Goal: Information Seeking & Learning: Learn about a topic

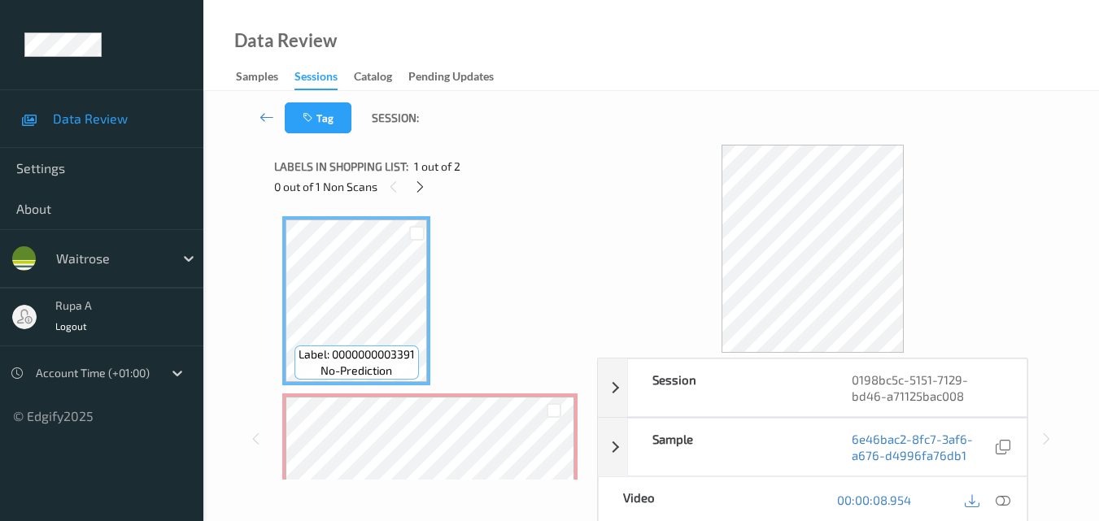
click at [407, 191] on div "0 out of 1 Non Scans" at bounding box center [429, 186] width 311 height 20
click at [417, 193] on icon at bounding box center [420, 187] width 14 height 15
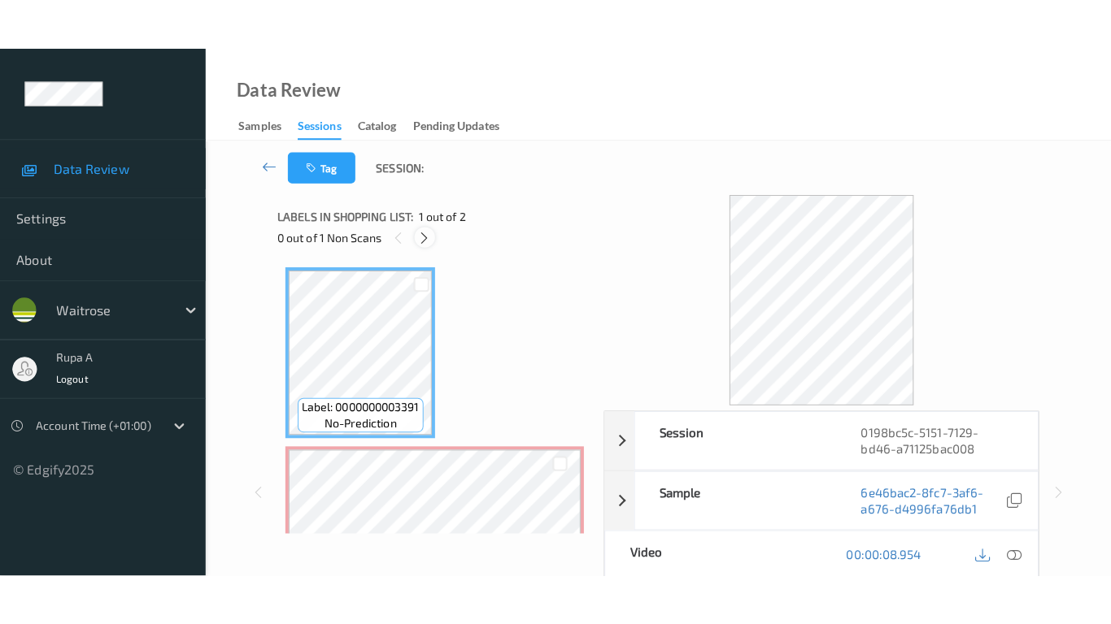
scroll to position [8, 0]
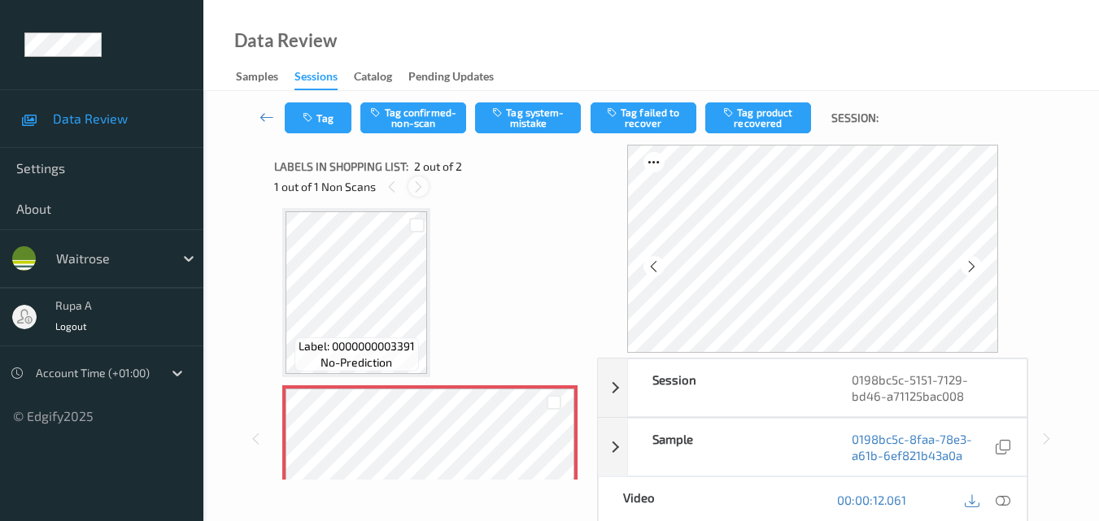
click at [421, 194] on div at bounding box center [418, 186] width 20 height 20
click at [396, 194] on icon at bounding box center [392, 187] width 14 height 15
click at [1003, 501] on icon at bounding box center [1002, 500] width 15 height 15
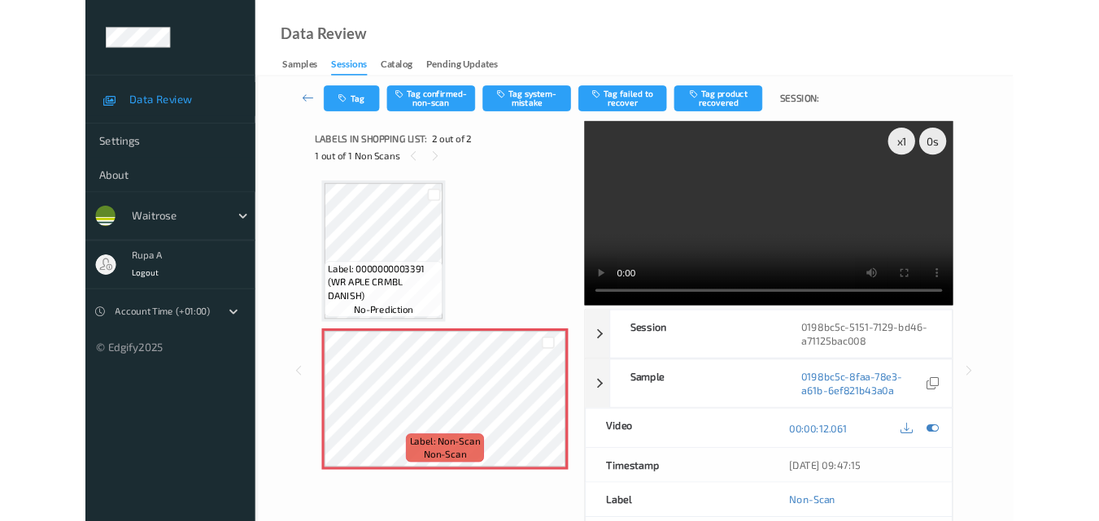
scroll to position [0, 0]
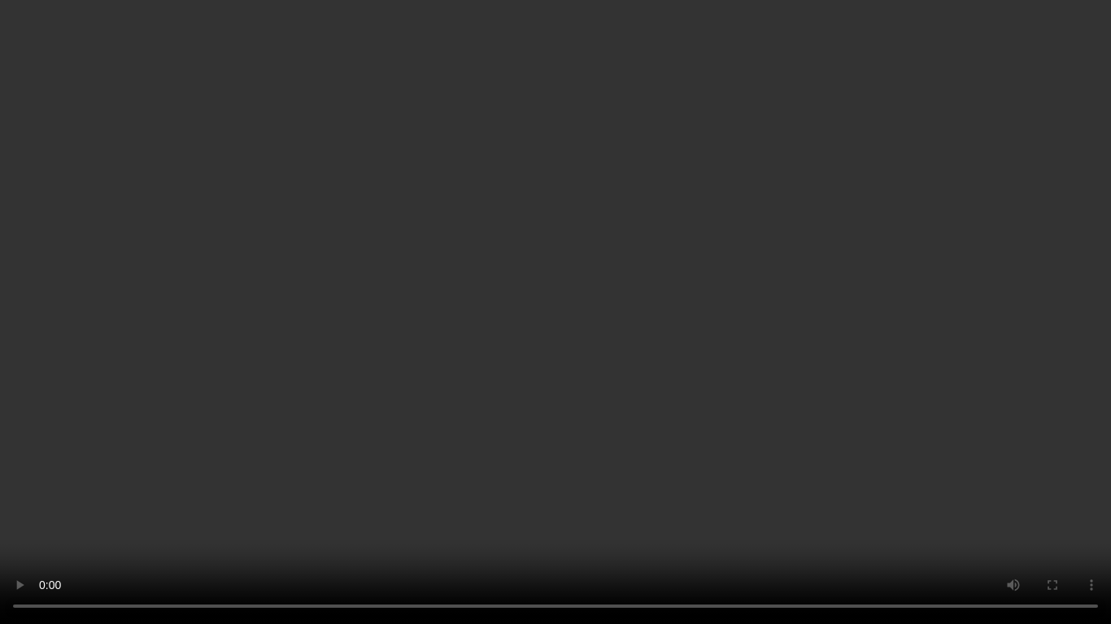
click at [0, 520] on video at bounding box center [555, 312] width 1111 height 624
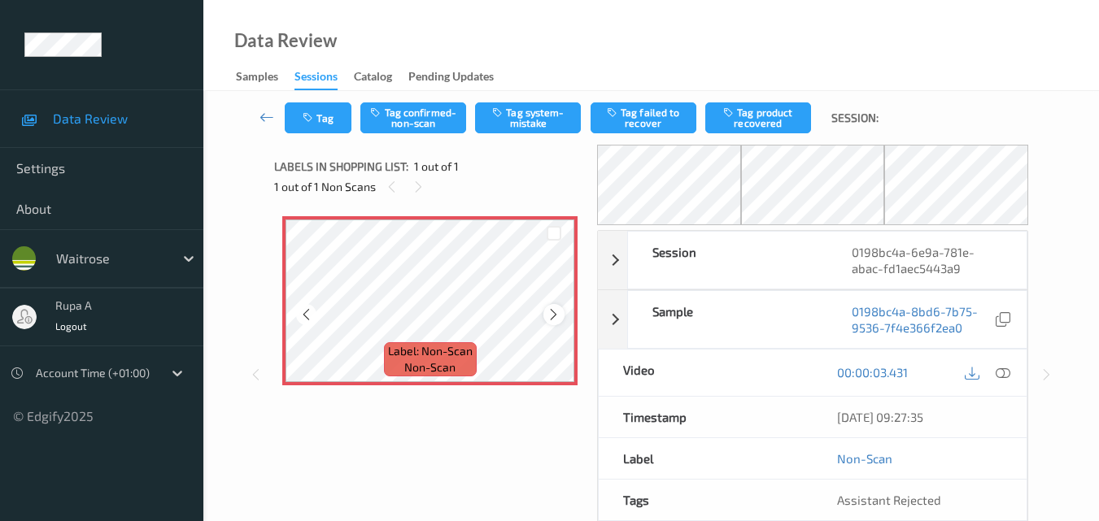
click at [549, 311] on icon at bounding box center [553, 314] width 14 height 15
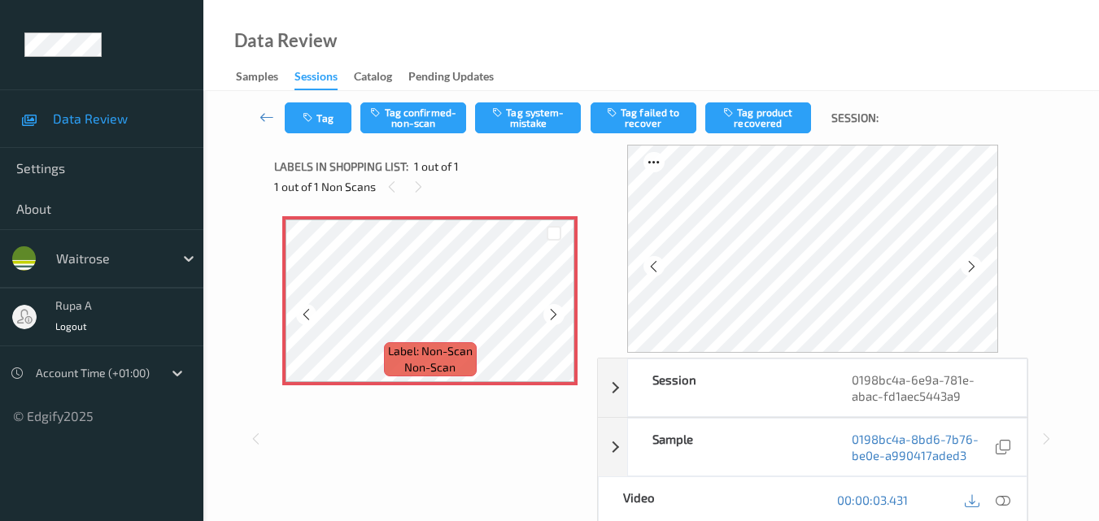
click at [549, 311] on icon at bounding box center [553, 314] width 14 height 15
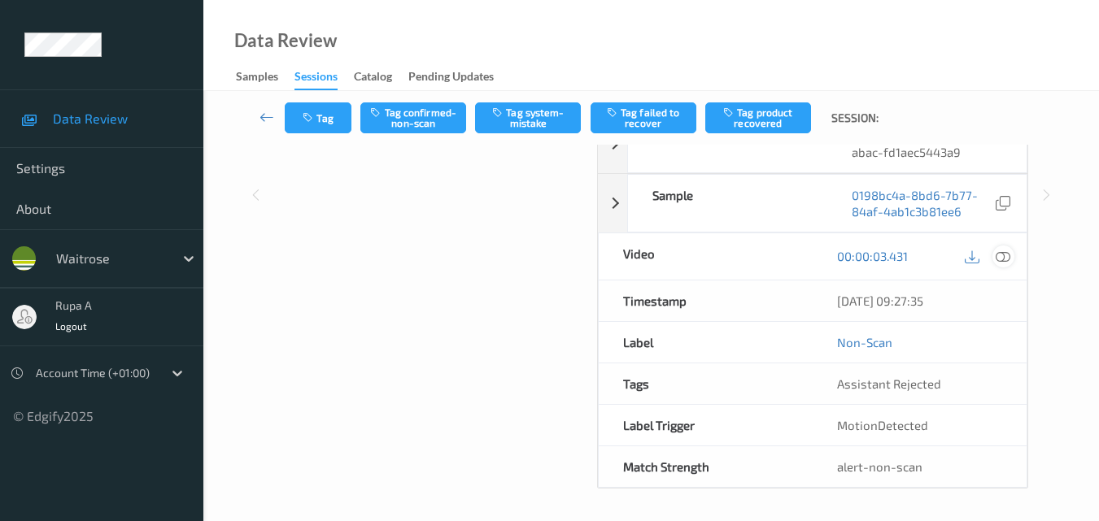
click at [1002, 255] on icon at bounding box center [1002, 256] width 15 height 15
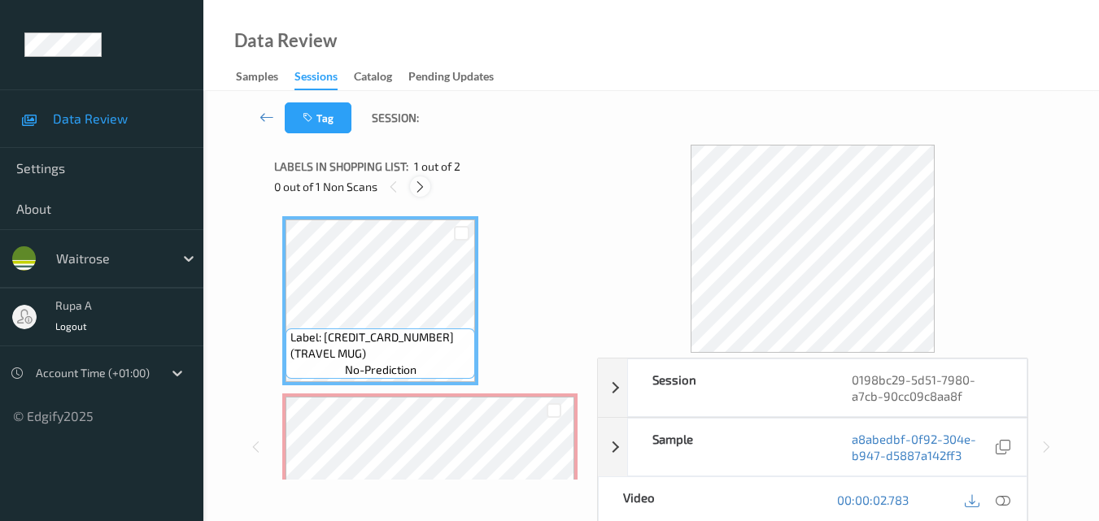
click at [423, 184] on icon at bounding box center [420, 187] width 14 height 15
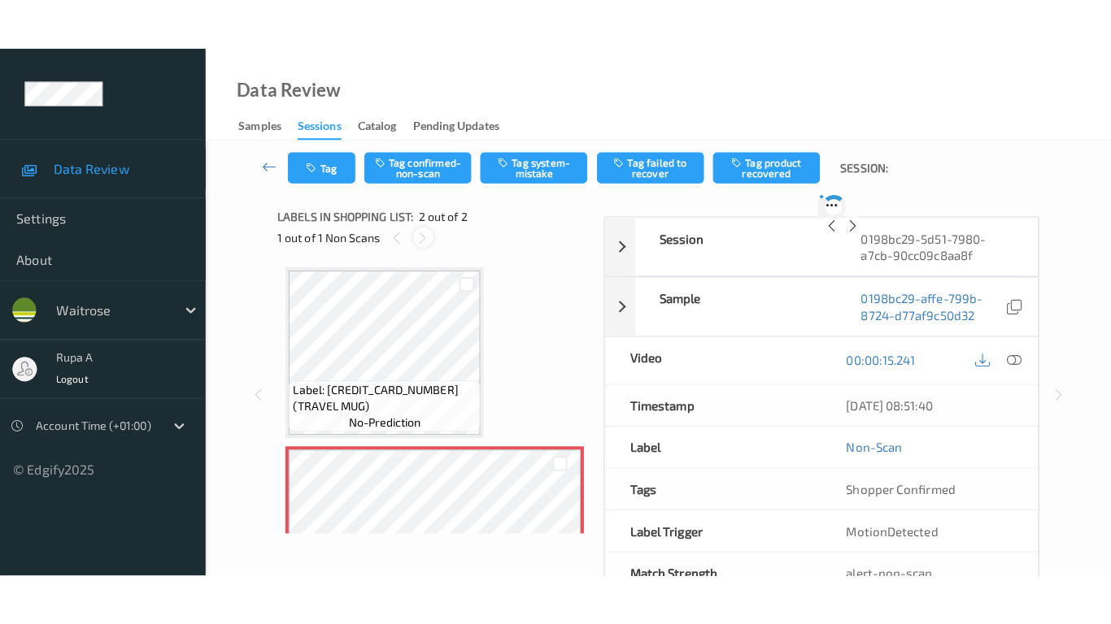
scroll to position [8, 0]
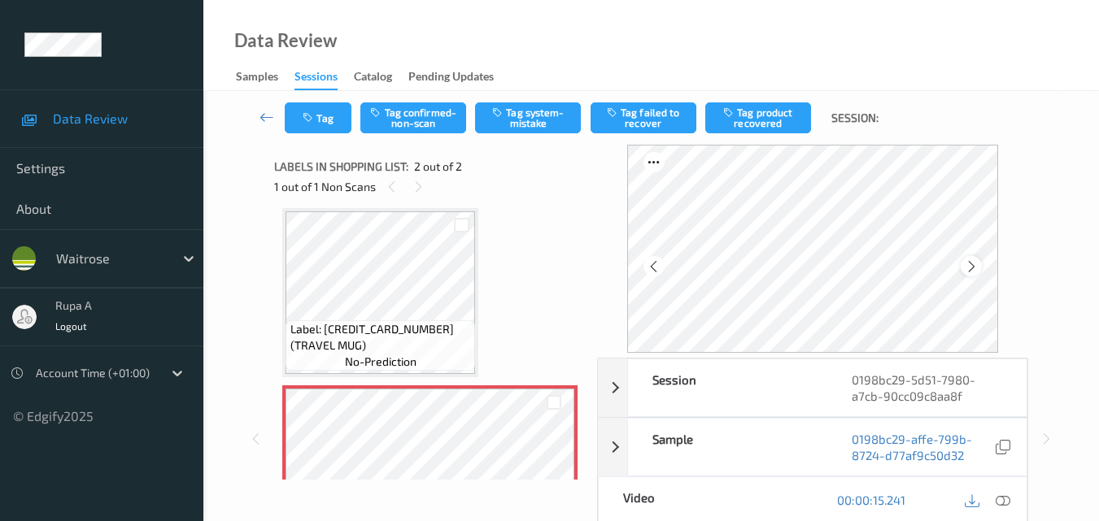
click at [978, 259] on icon at bounding box center [971, 266] width 14 height 15
click at [1003, 501] on icon at bounding box center [1002, 500] width 15 height 15
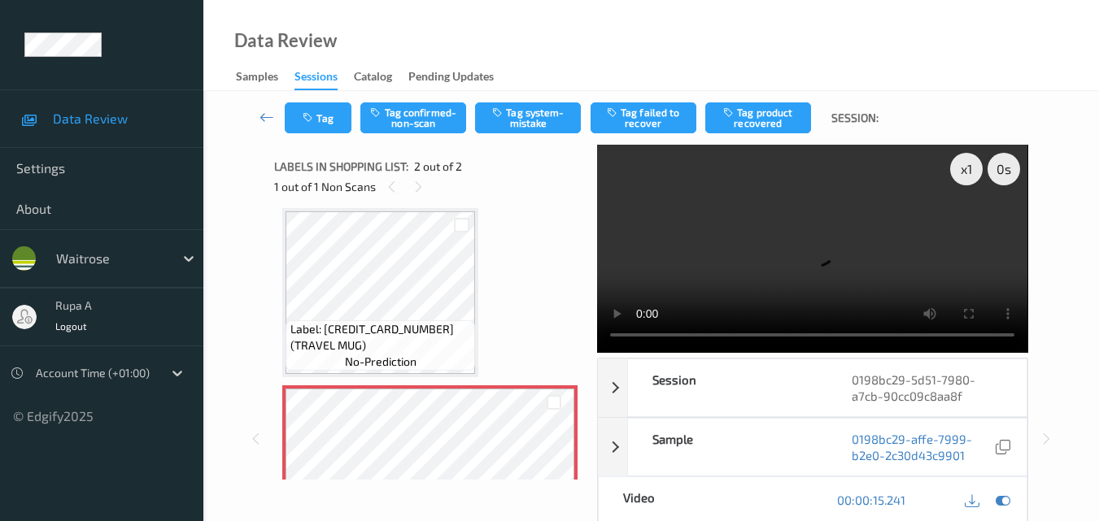
scroll to position [0, 0]
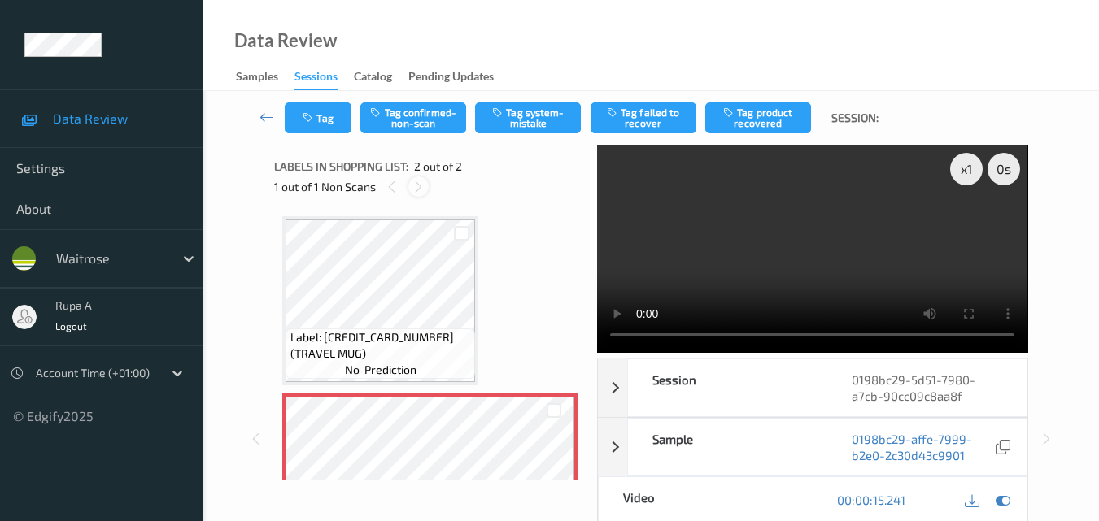
click at [419, 188] on icon at bounding box center [418, 187] width 14 height 15
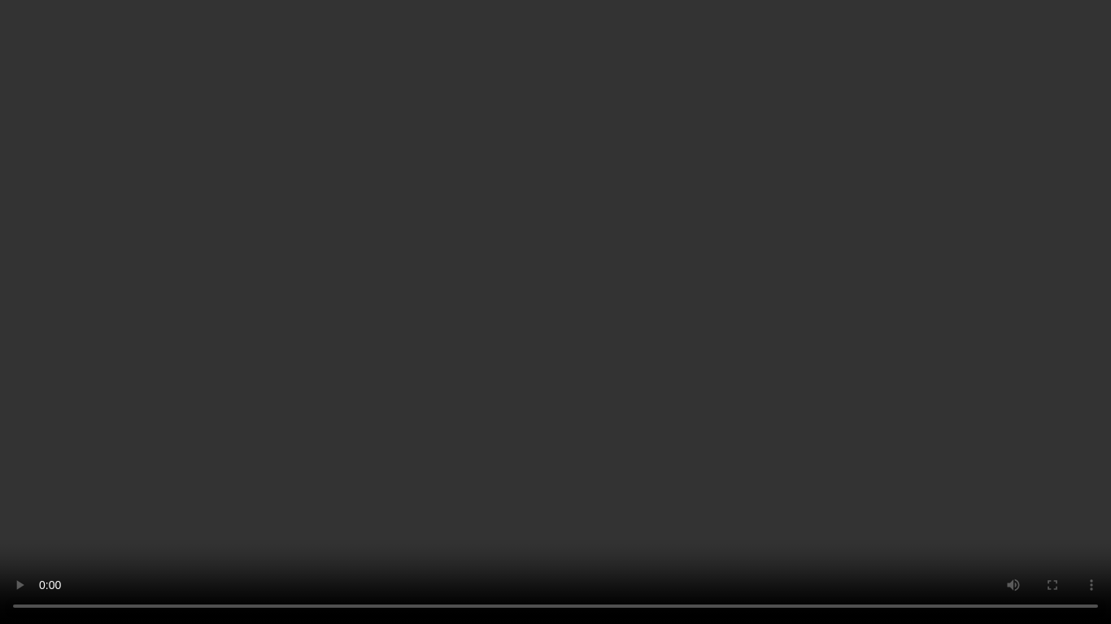
click at [4, 520] on video at bounding box center [555, 312] width 1111 height 624
click at [0, 520] on video at bounding box center [555, 312] width 1111 height 624
click at [4, 520] on video at bounding box center [555, 312] width 1111 height 624
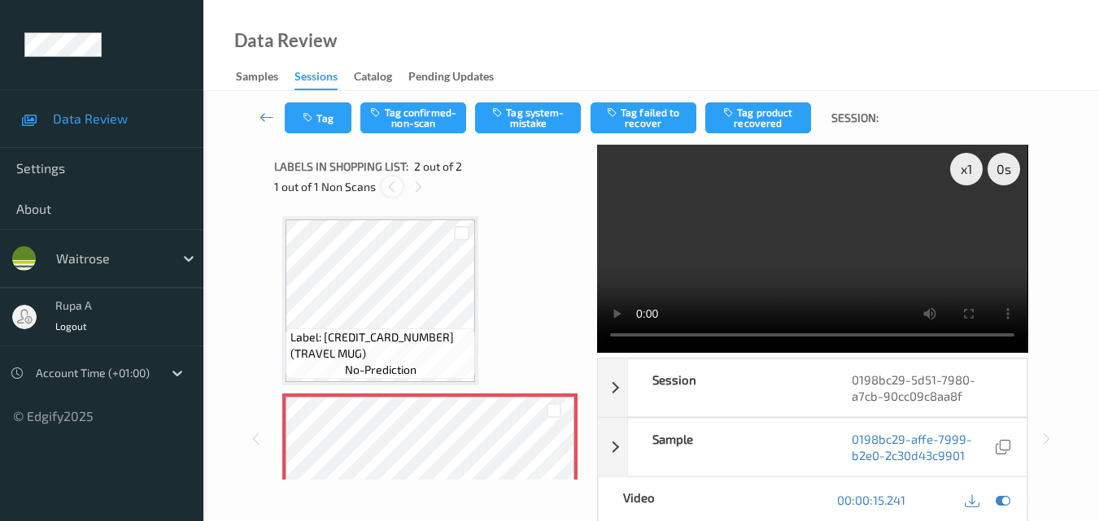
click at [394, 184] on icon at bounding box center [392, 187] width 14 height 15
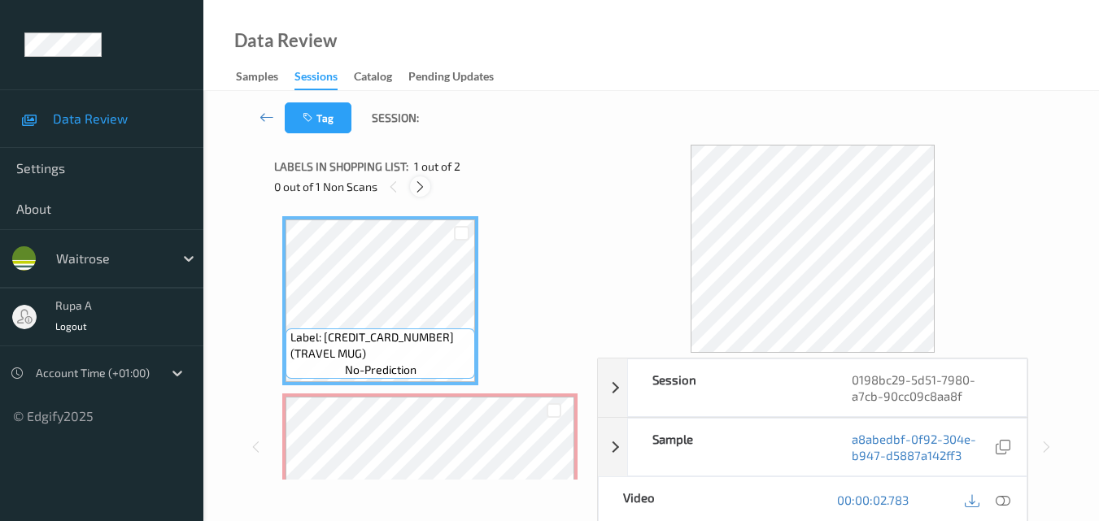
click at [421, 184] on icon at bounding box center [420, 187] width 14 height 15
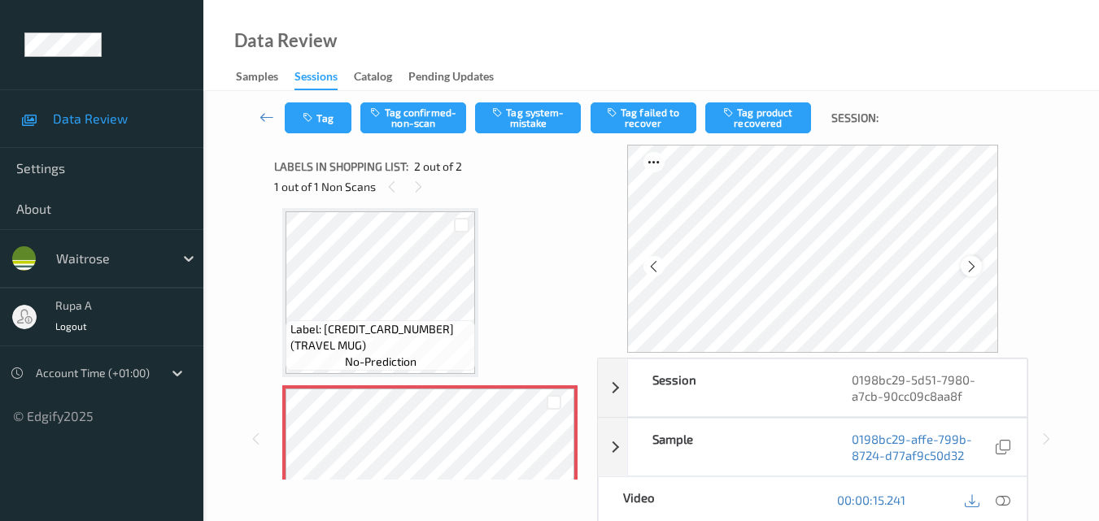
click at [973, 262] on icon at bounding box center [971, 266] width 14 height 15
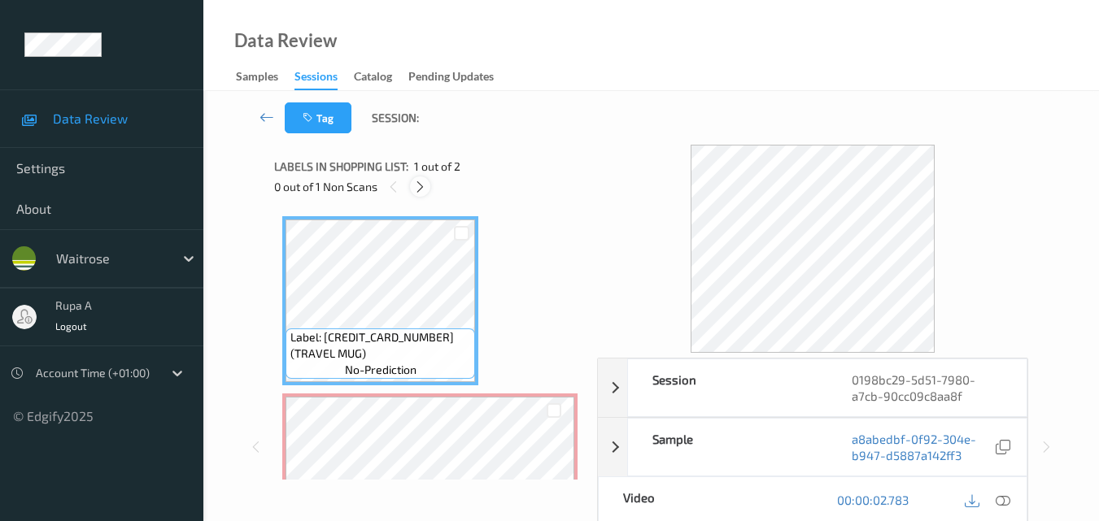
click at [418, 185] on icon at bounding box center [420, 187] width 14 height 15
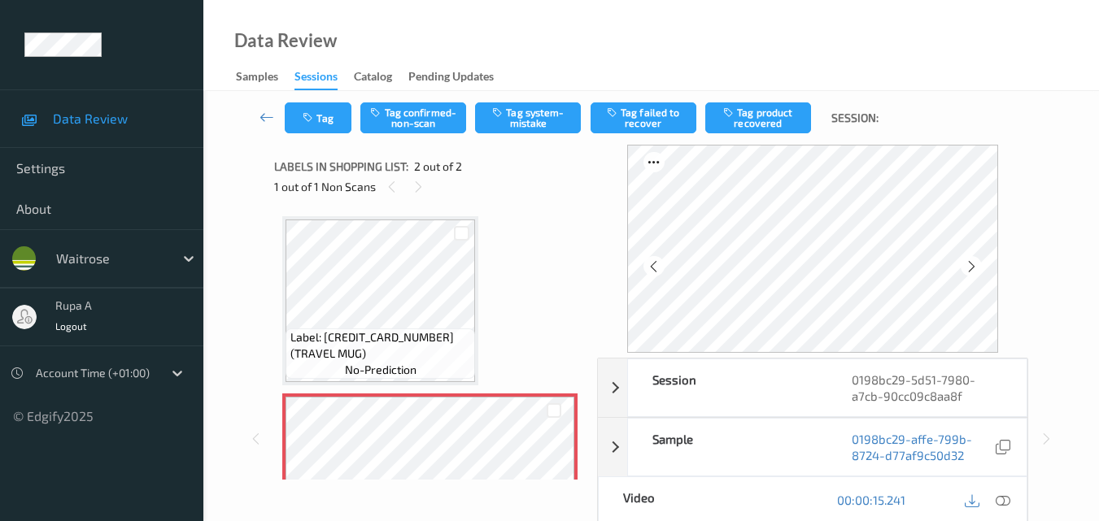
scroll to position [8, 0]
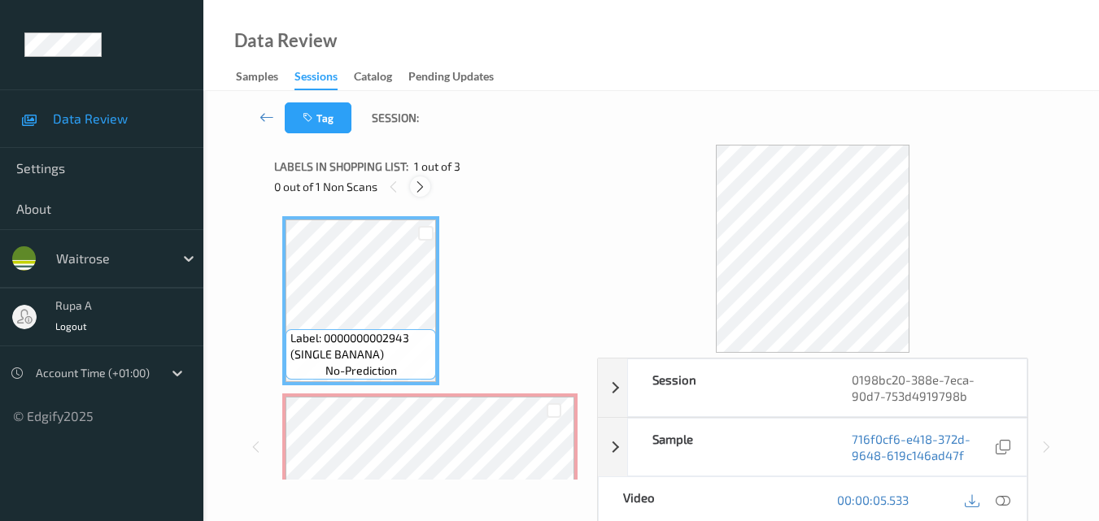
click at [422, 186] on icon at bounding box center [420, 187] width 14 height 15
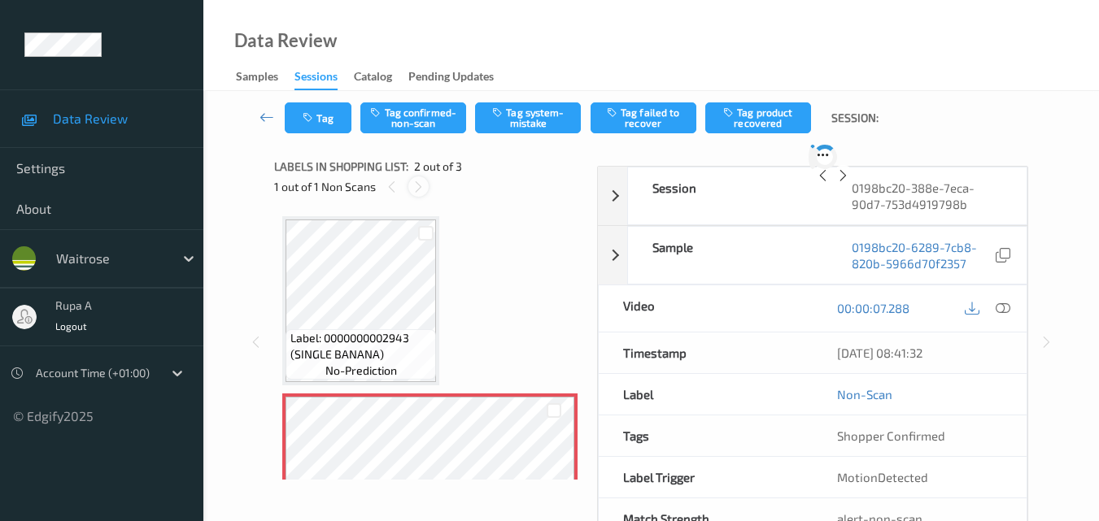
scroll to position [8, 0]
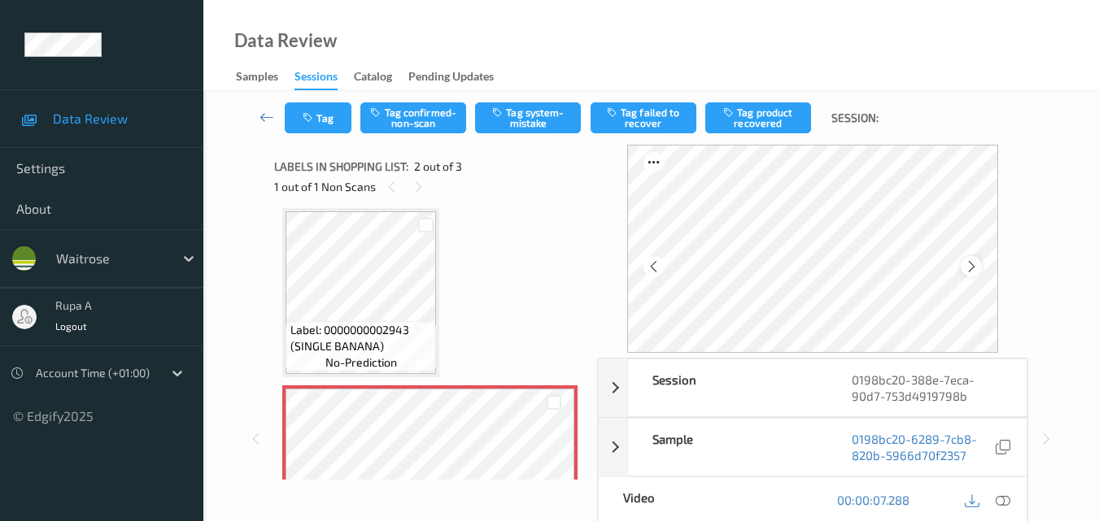
click at [976, 267] on icon at bounding box center [971, 266] width 14 height 15
click at [1009, 495] on icon at bounding box center [1002, 500] width 15 height 15
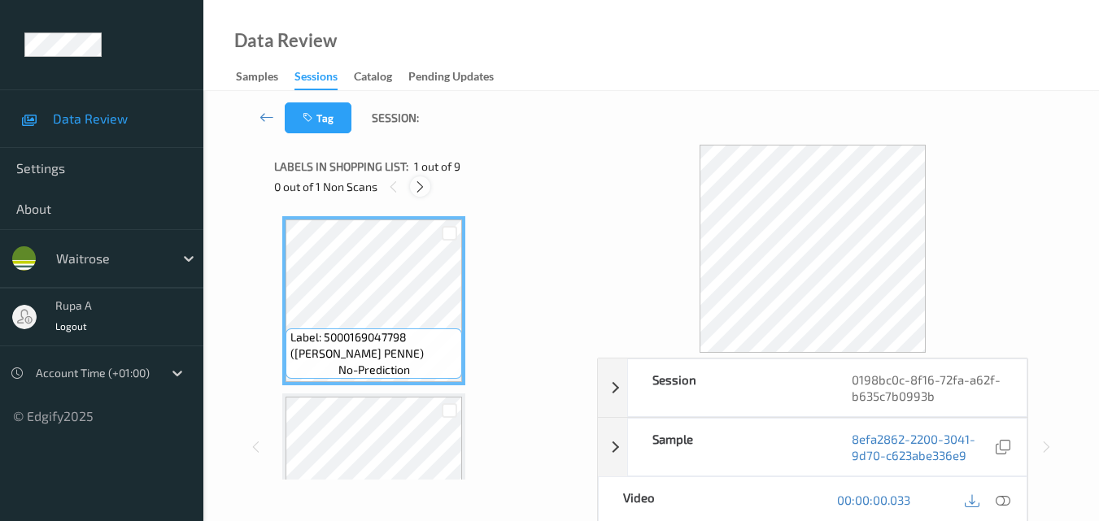
click at [420, 194] on icon at bounding box center [420, 187] width 14 height 15
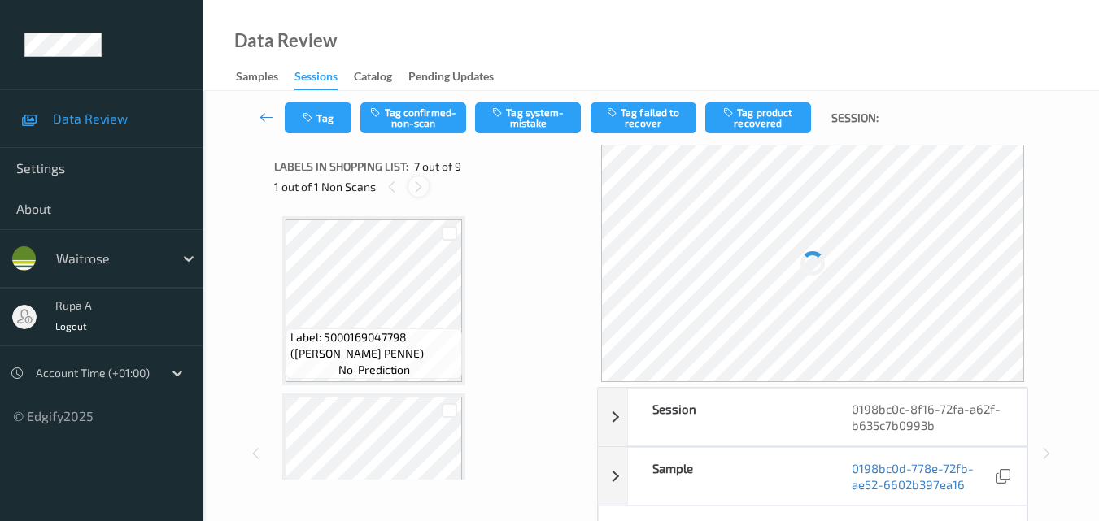
scroll to position [894, 0]
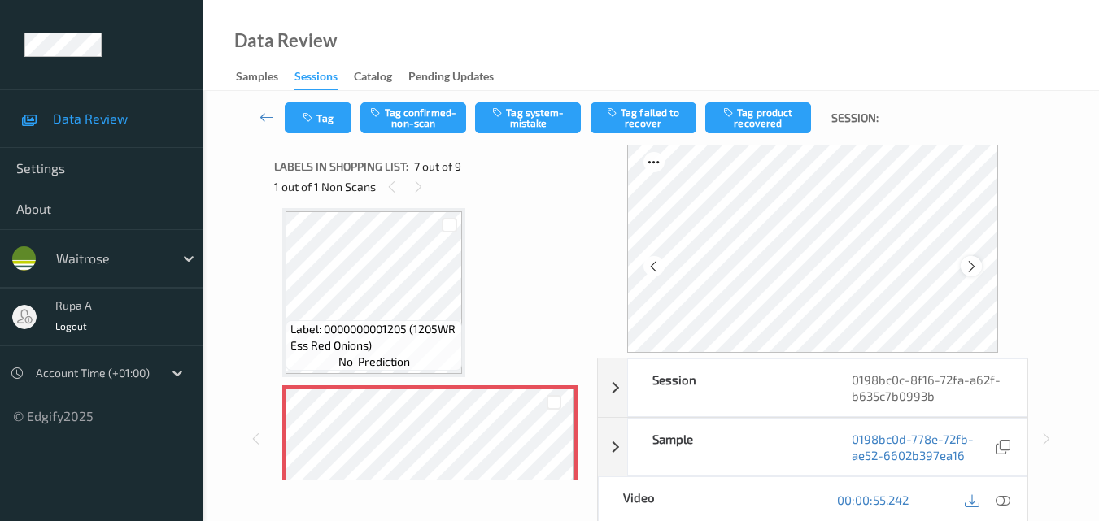
click at [971, 268] on icon at bounding box center [971, 266] width 14 height 15
click at [1007, 504] on icon at bounding box center [1002, 500] width 15 height 15
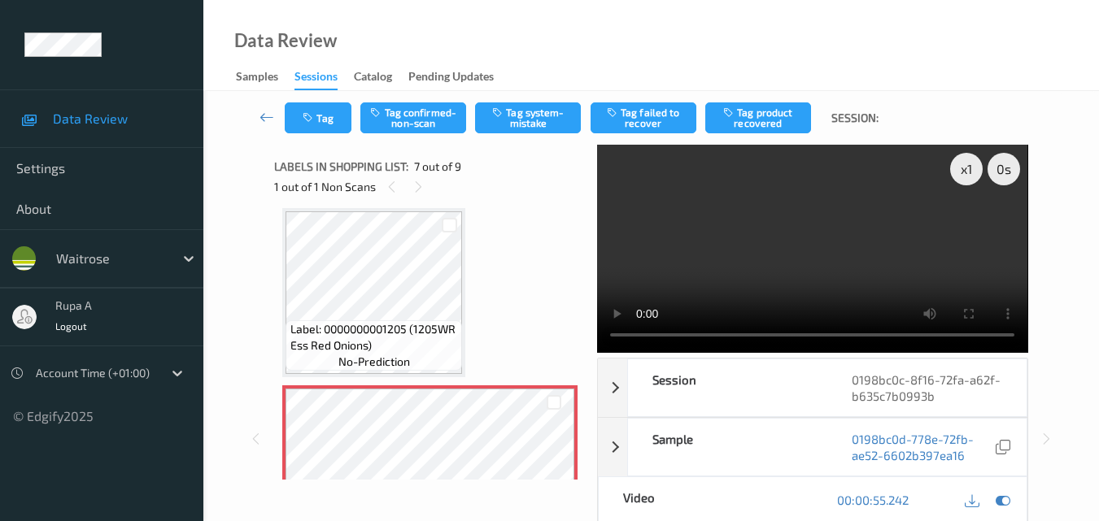
click at [690, 207] on video at bounding box center [812, 249] width 430 height 208
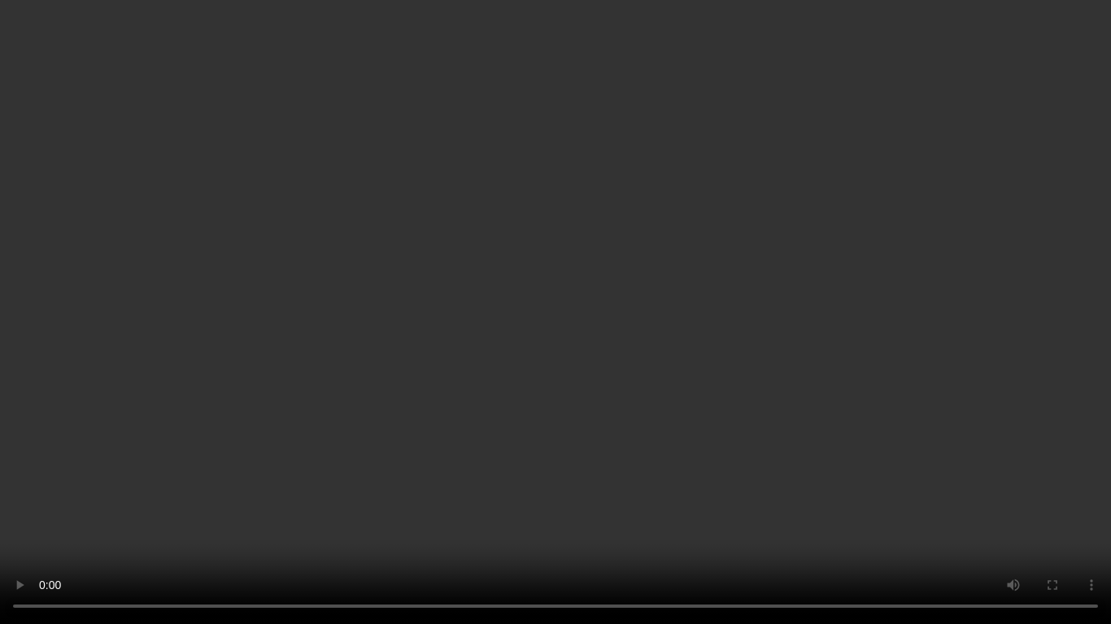
click at [594, 376] on video at bounding box center [555, 312] width 1111 height 624
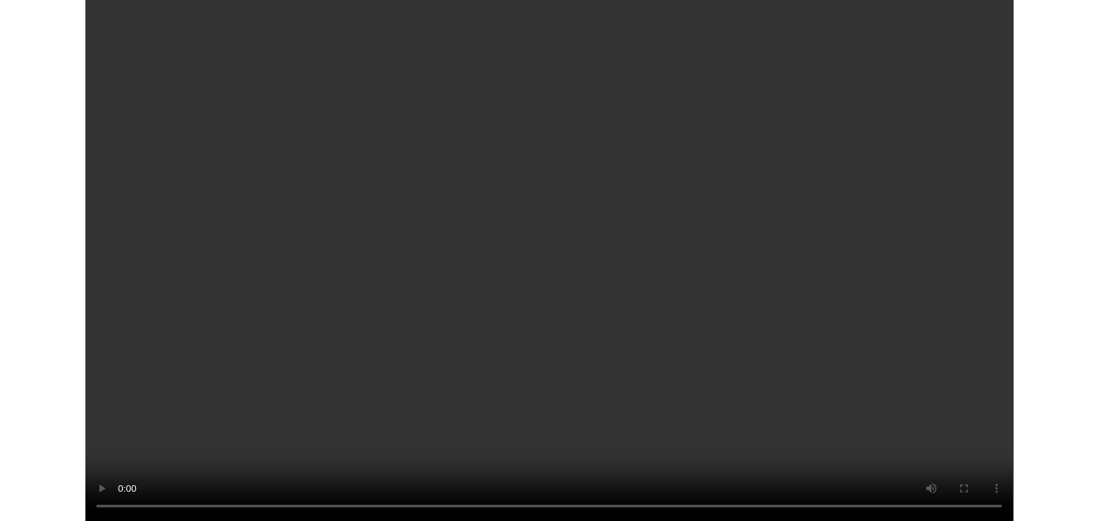
scroll to position [1229, 0]
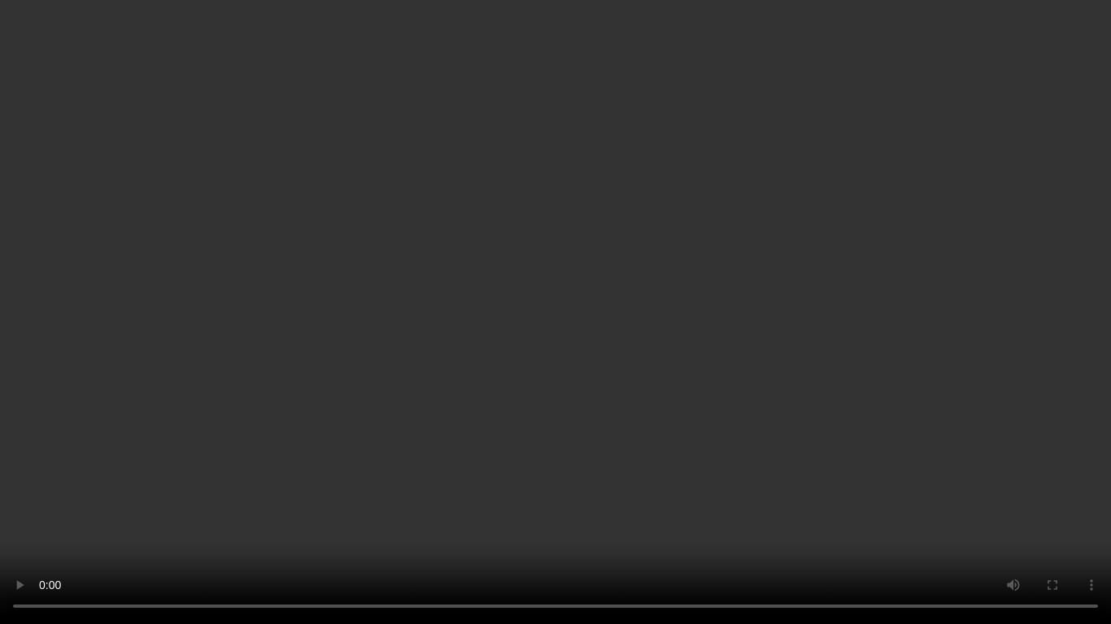
click at [707, 57] on video at bounding box center [555, 312] width 1111 height 624
click at [702, 56] on video at bounding box center [555, 312] width 1111 height 624
click at [528, 325] on video at bounding box center [555, 312] width 1111 height 624
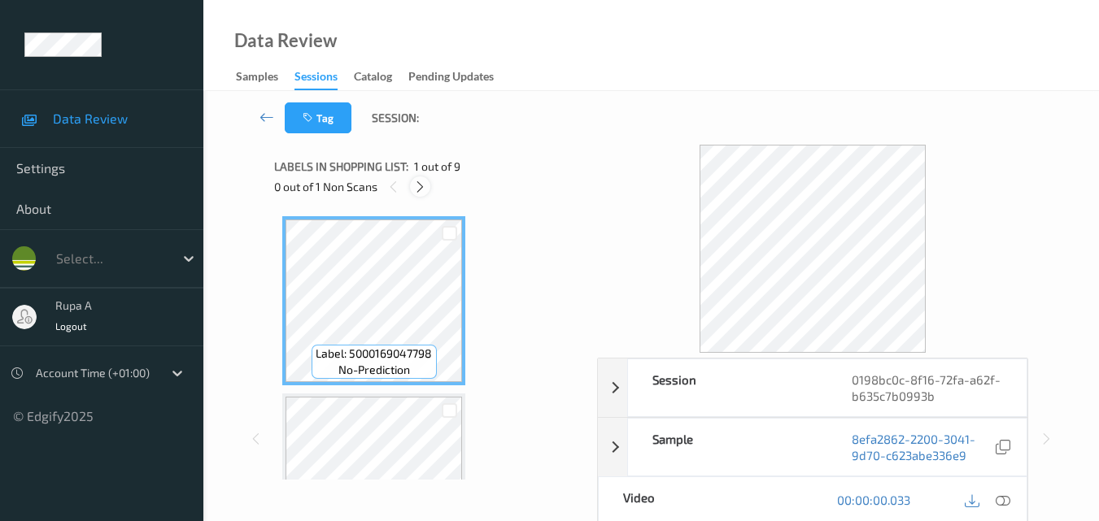
click at [418, 186] on icon at bounding box center [420, 187] width 14 height 15
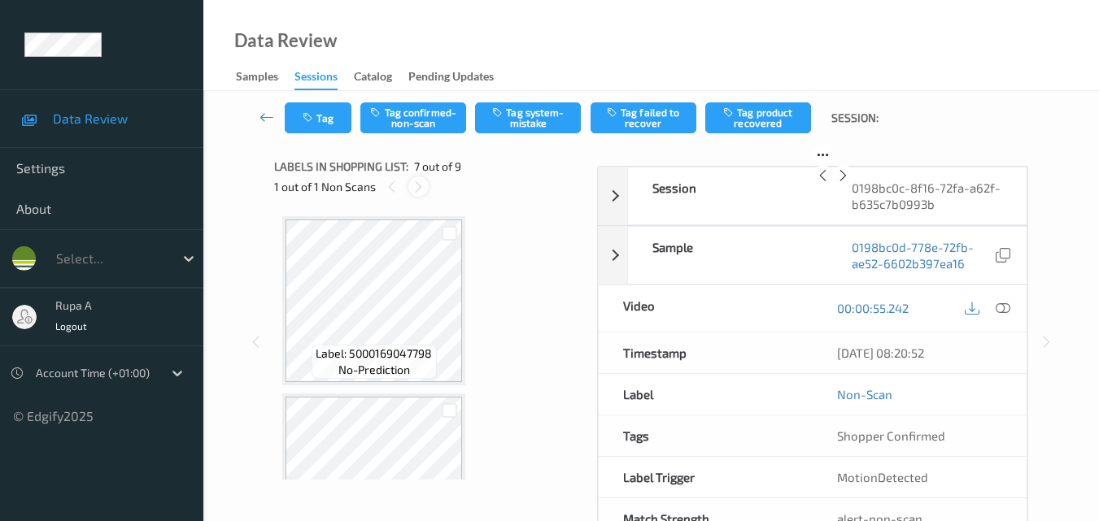
scroll to position [894, 0]
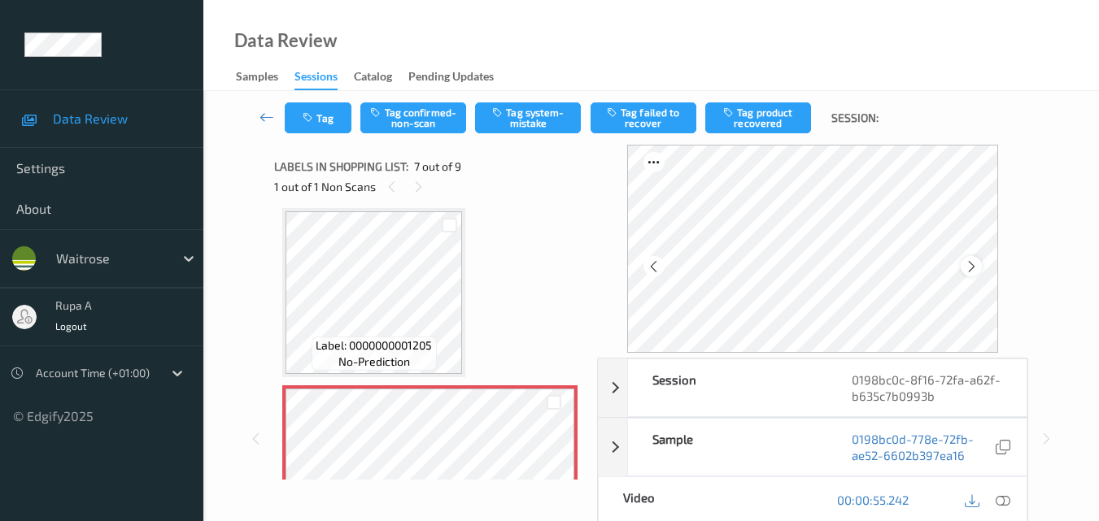
click at [978, 261] on icon at bounding box center [971, 266] width 14 height 15
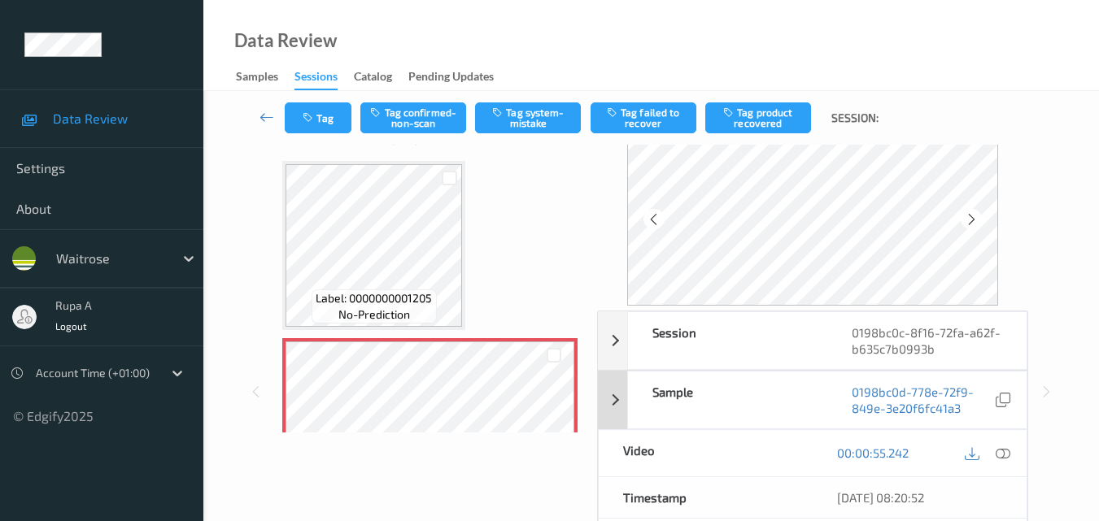
scroll to position [81, 0]
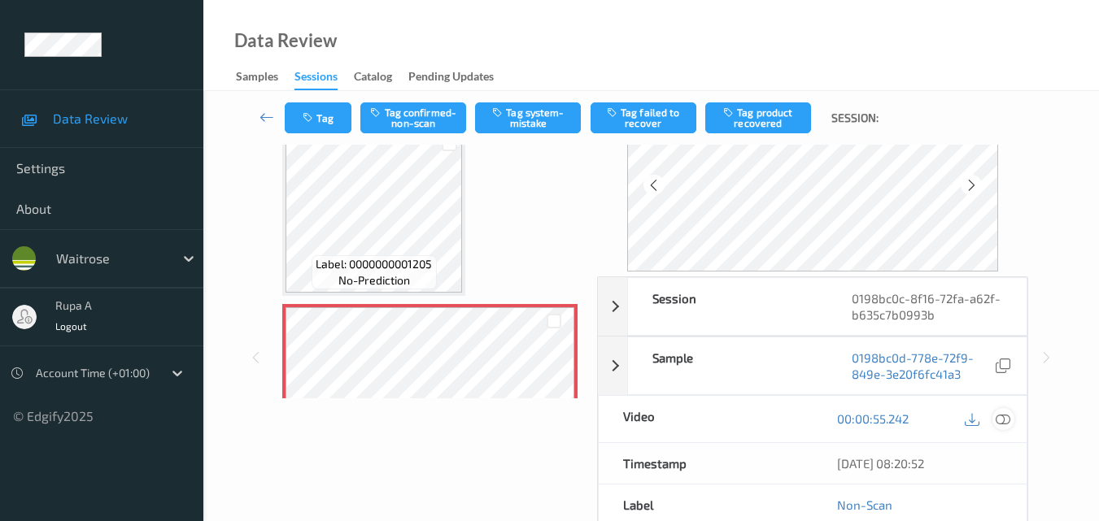
click at [1003, 417] on icon at bounding box center [1002, 418] width 15 height 15
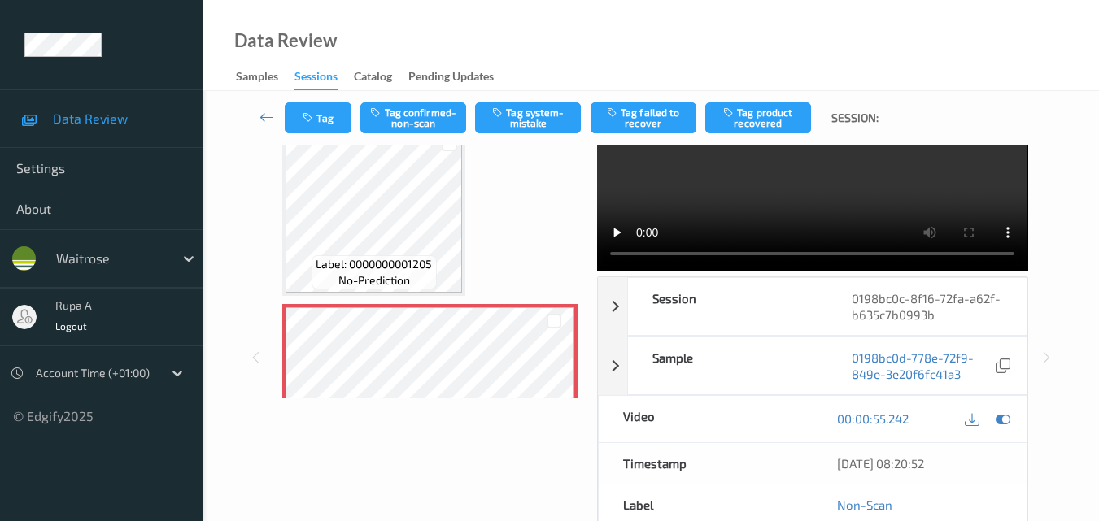
scroll to position [0, 0]
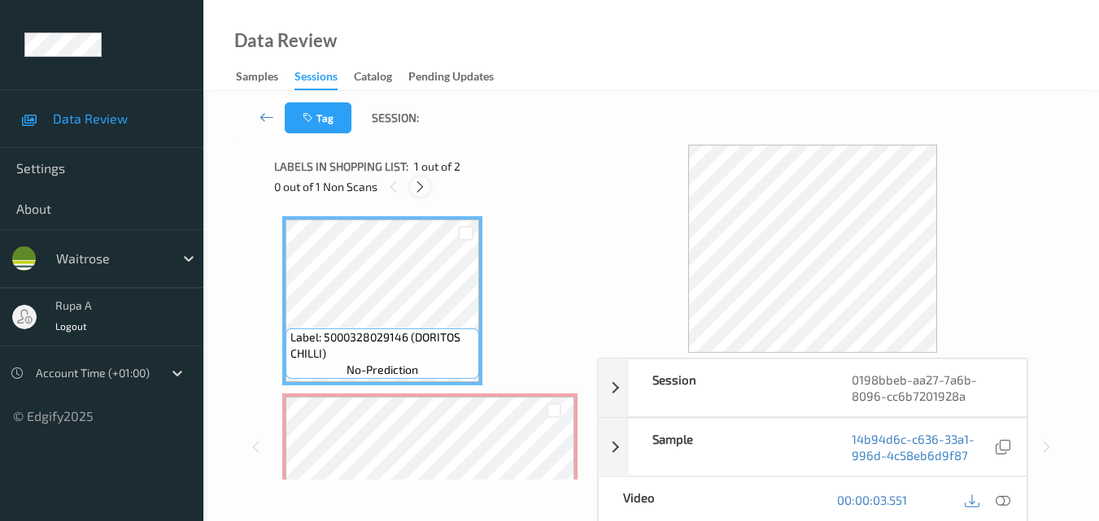
click at [417, 185] on icon at bounding box center [420, 187] width 14 height 15
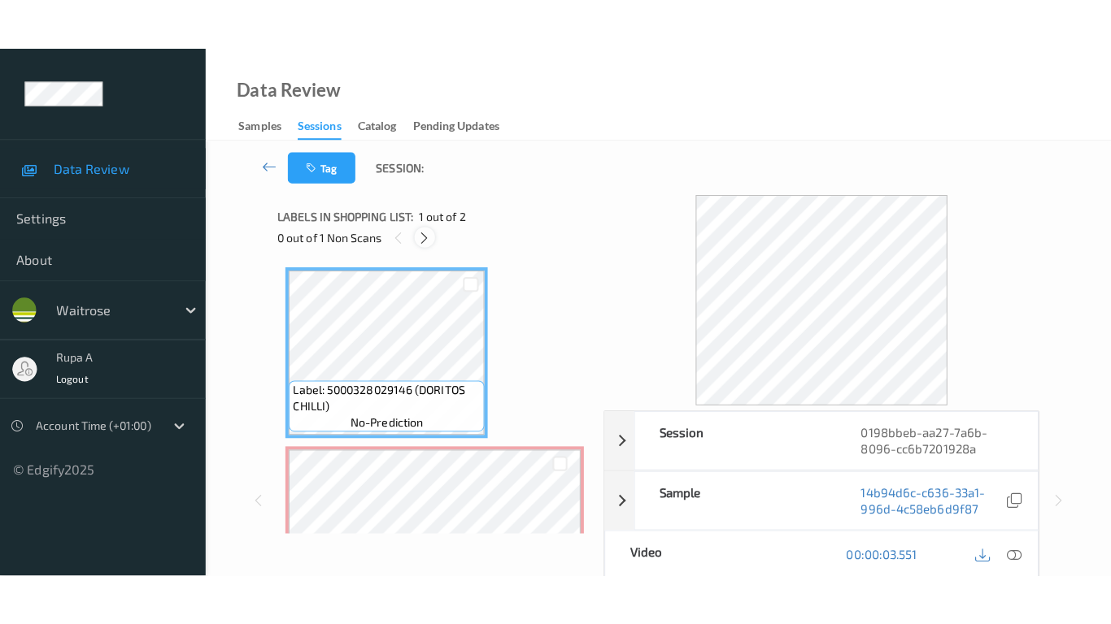
scroll to position [8, 0]
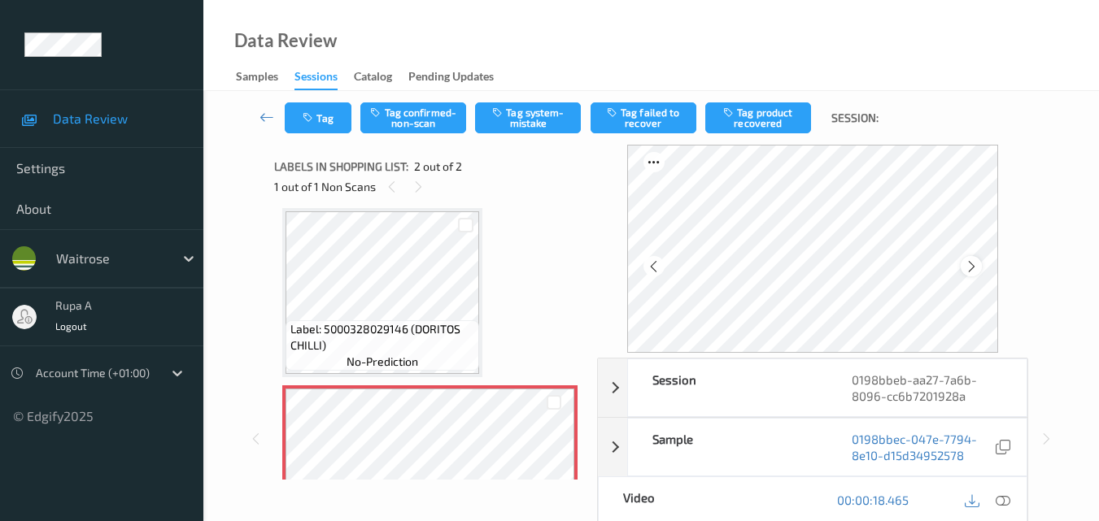
click at [971, 263] on icon at bounding box center [971, 266] width 14 height 15
click at [1003, 500] on icon at bounding box center [1002, 500] width 15 height 15
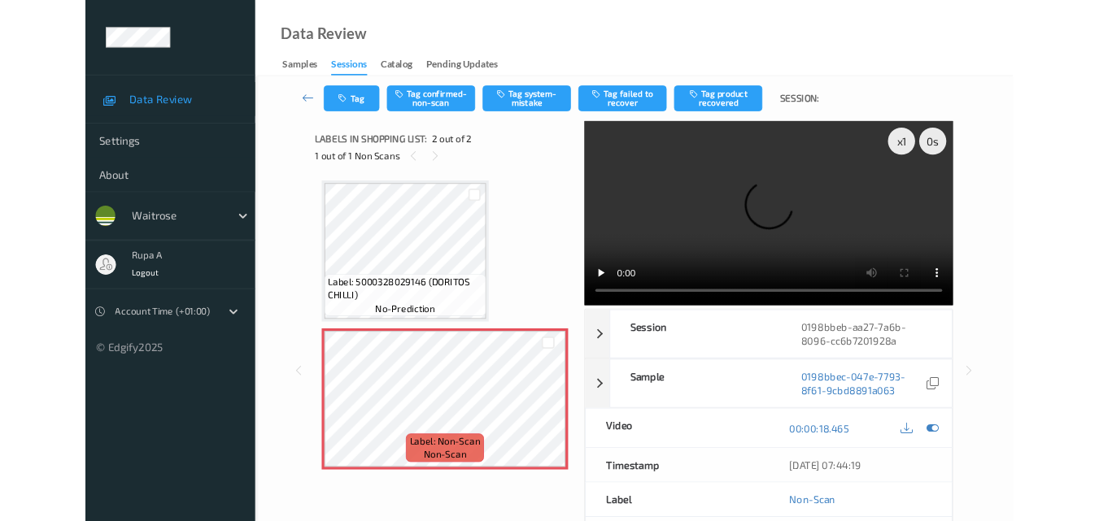
scroll to position [0, 0]
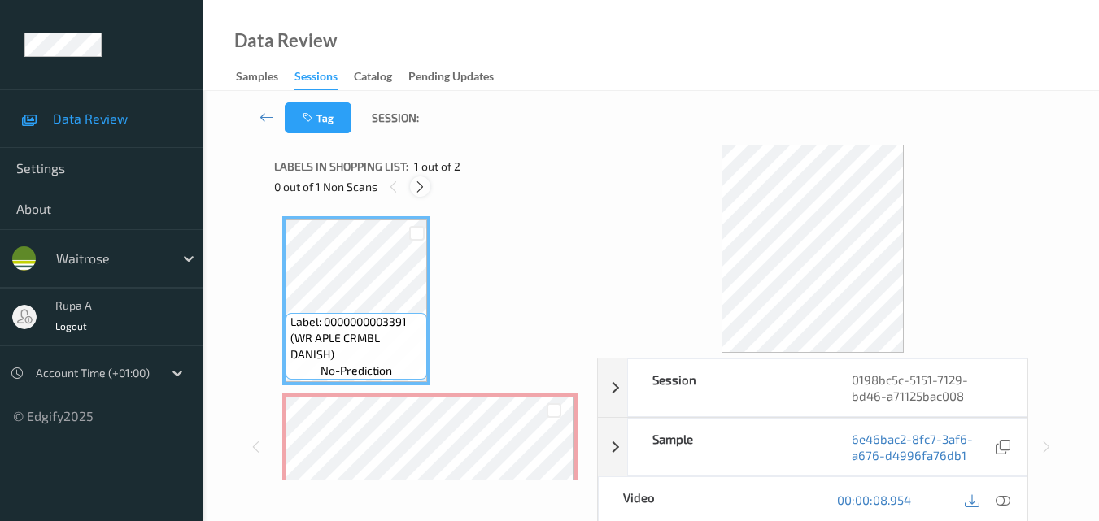
click at [423, 188] on icon at bounding box center [420, 187] width 14 height 15
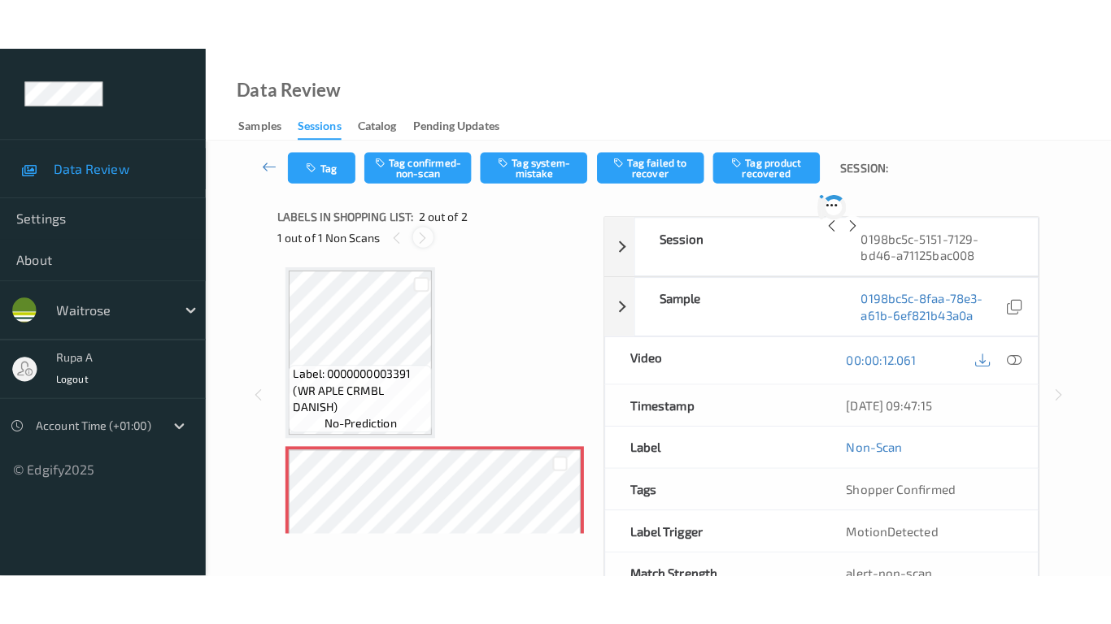
scroll to position [8, 0]
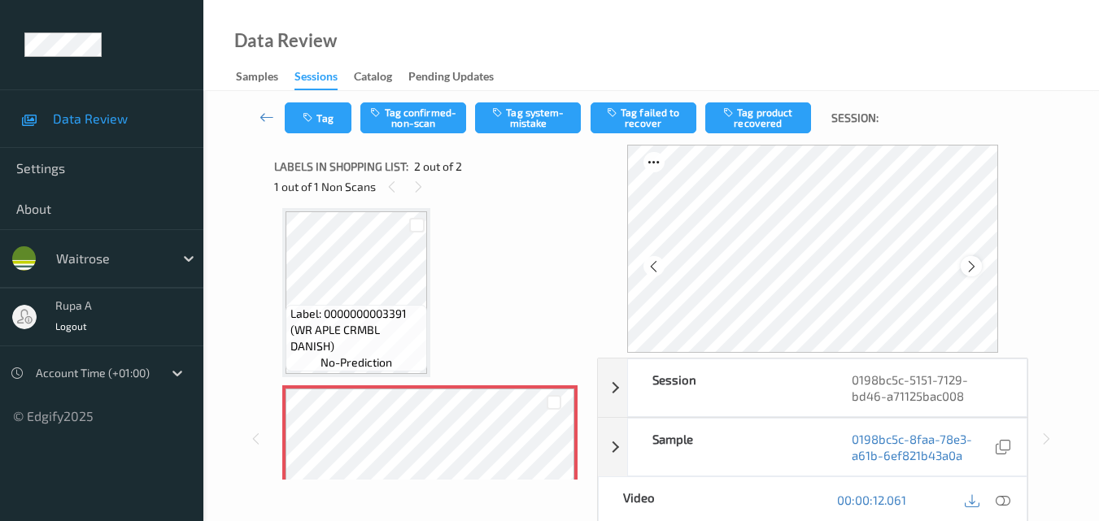
click at [971, 266] on icon at bounding box center [971, 266] width 14 height 15
click at [1007, 503] on icon at bounding box center [1002, 500] width 15 height 15
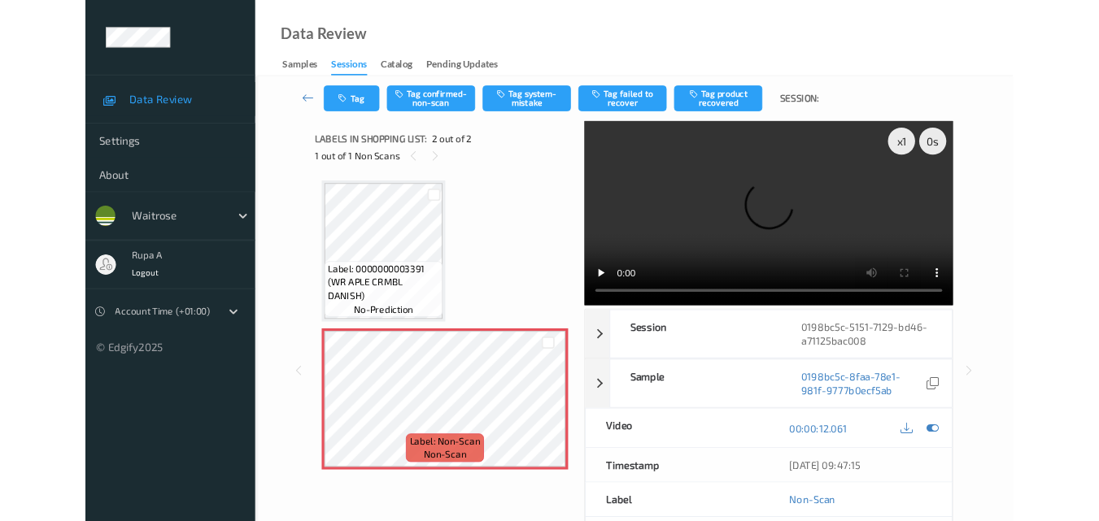
scroll to position [0, 0]
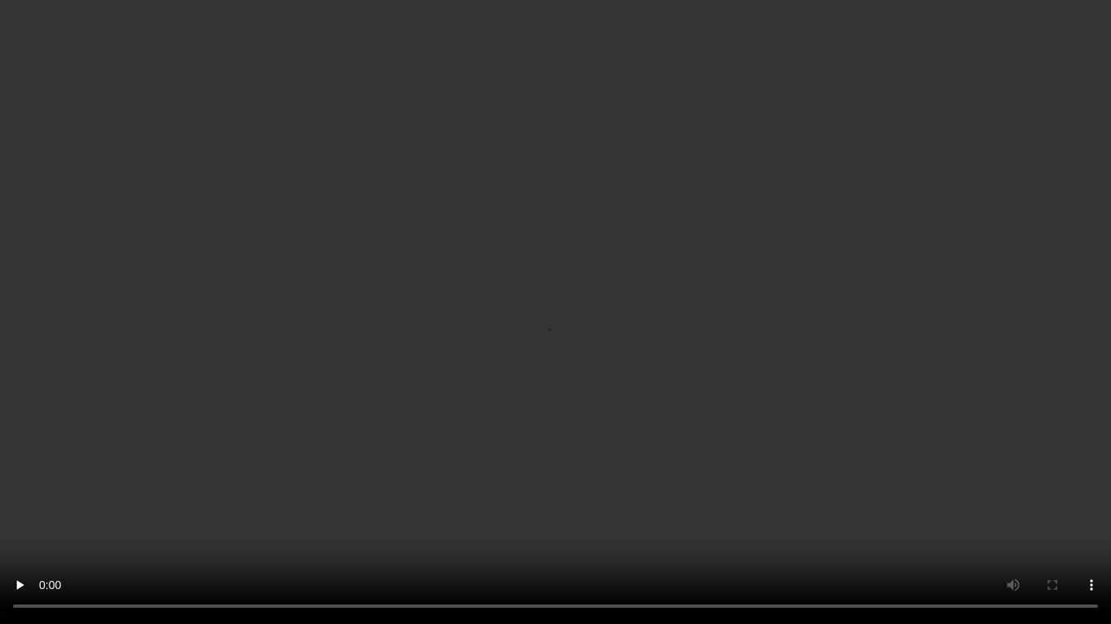
click at [0, 520] on video at bounding box center [555, 312] width 1111 height 624
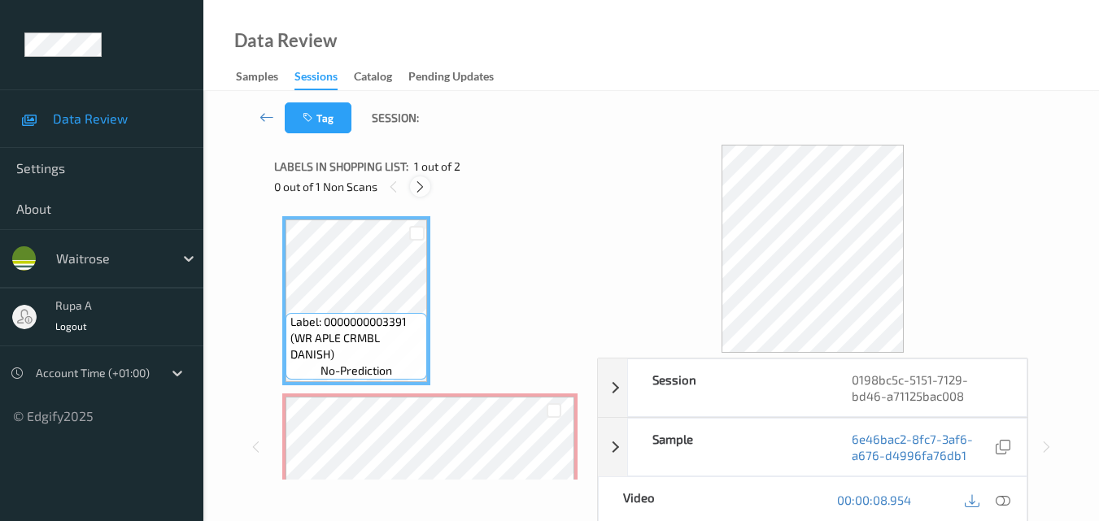
click at [414, 187] on icon at bounding box center [420, 187] width 14 height 15
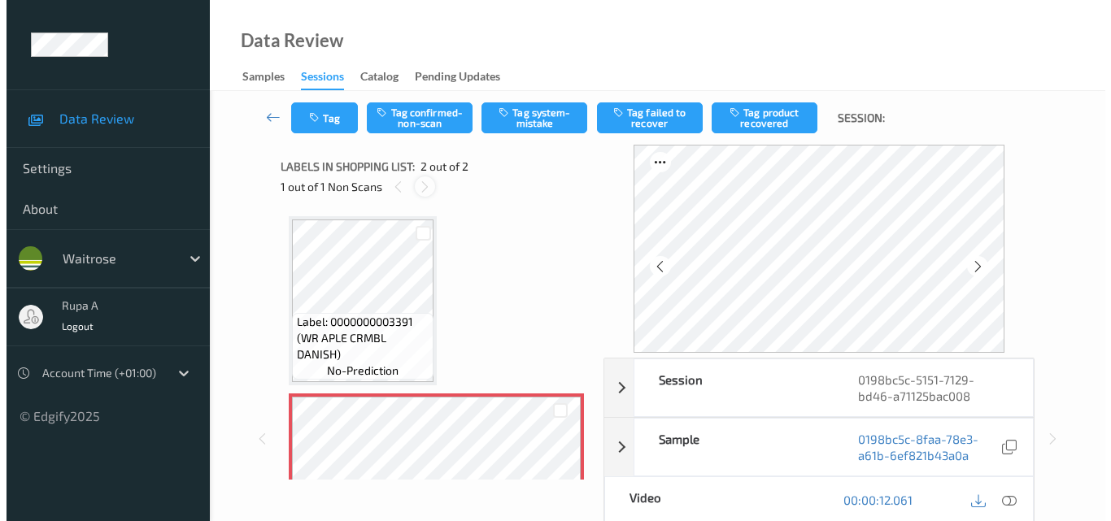
scroll to position [8, 0]
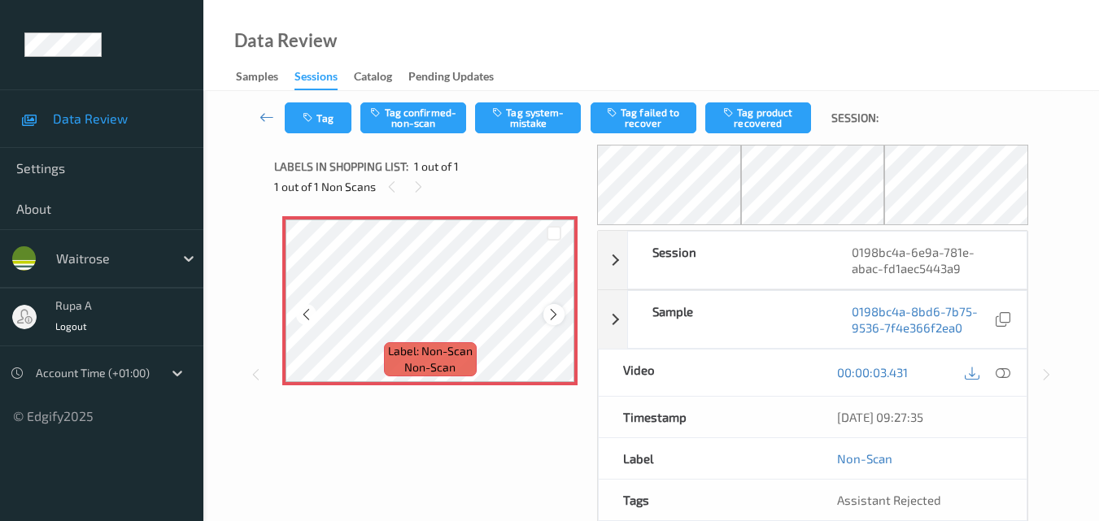
click at [553, 311] on icon at bounding box center [553, 314] width 14 height 15
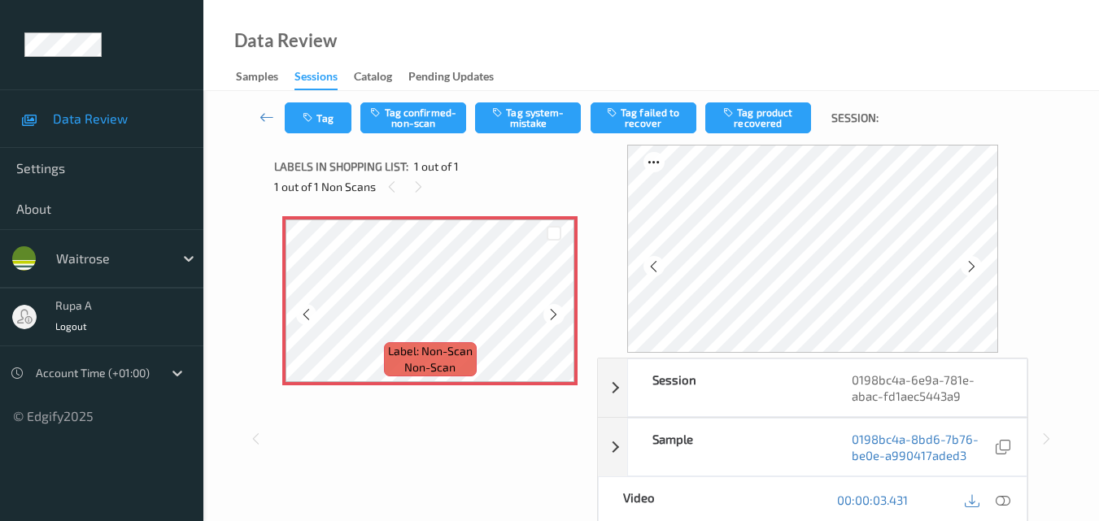
click at [553, 311] on icon at bounding box center [553, 314] width 14 height 15
click at [1009, 498] on icon at bounding box center [1002, 500] width 15 height 15
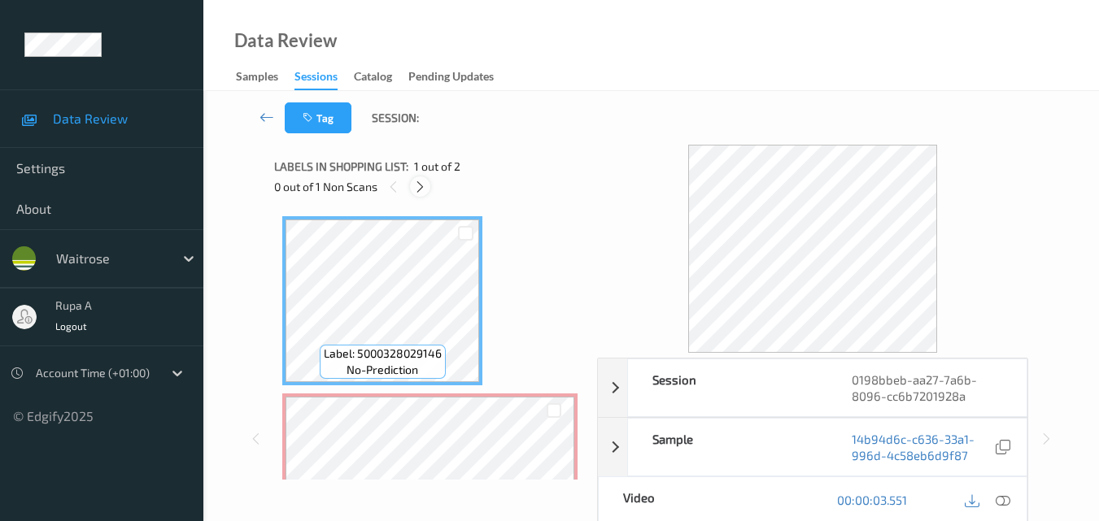
click at [420, 189] on icon at bounding box center [420, 187] width 14 height 15
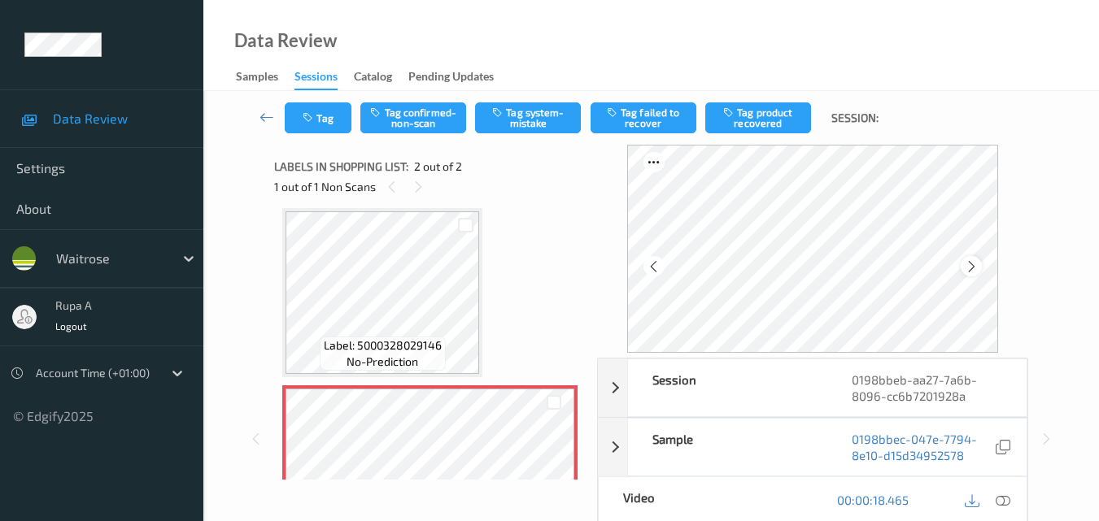
click at [978, 268] on icon at bounding box center [971, 266] width 14 height 15
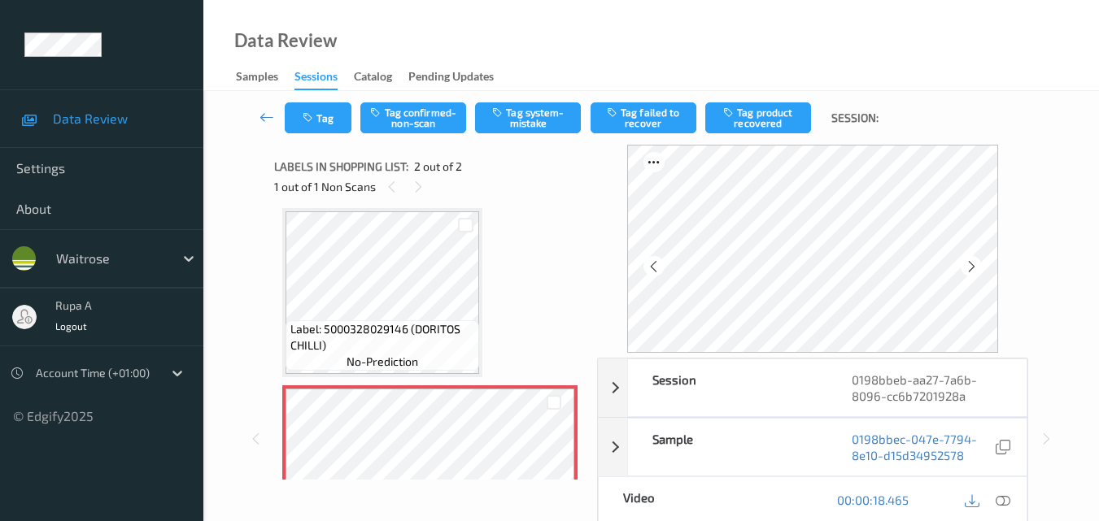
click at [978, 268] on icon at bounding box center [971, 266] width 14 height 15
click at [415, 185] on icon at bounding box center [418, 187] width 14 height 15
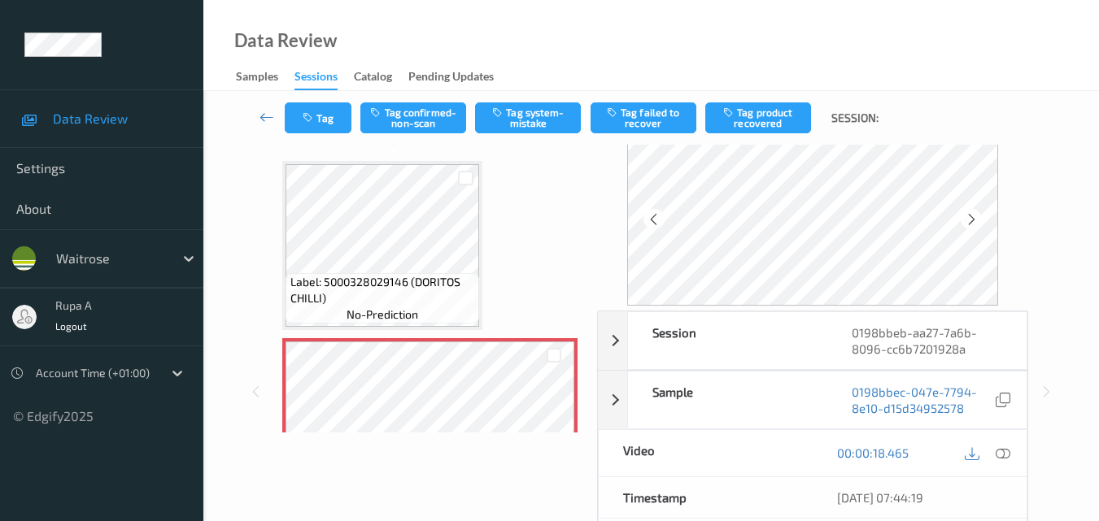
scroll to position [81, 0]
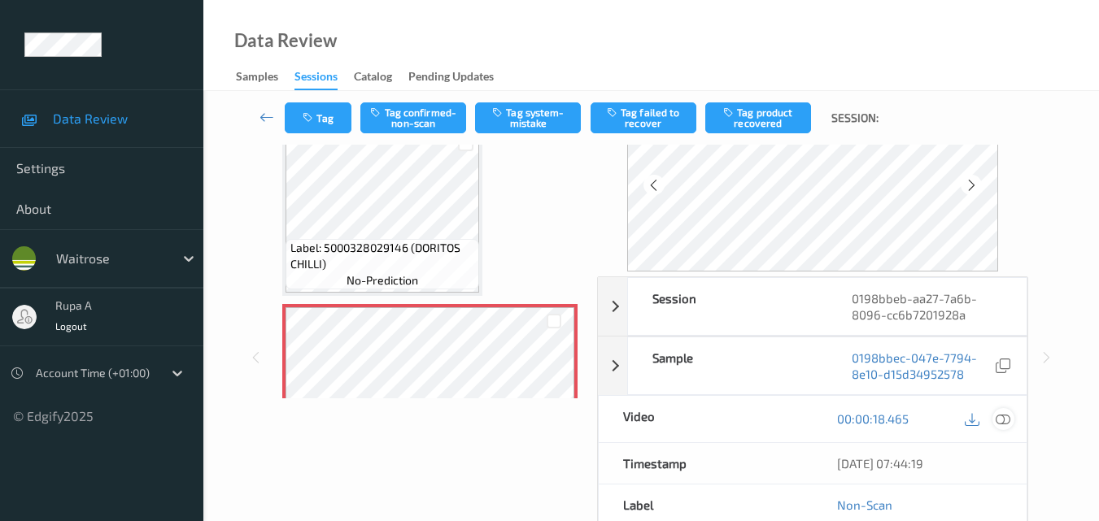
click at [1007, 420] on icon at bounding box center [1002, 418] width 15 height 15
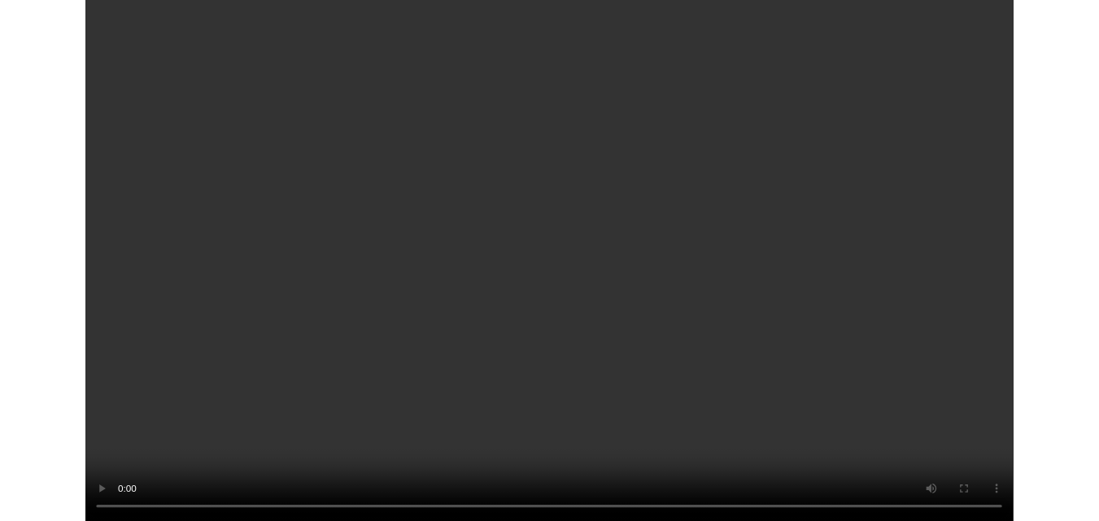
scroll to position [0, 0]
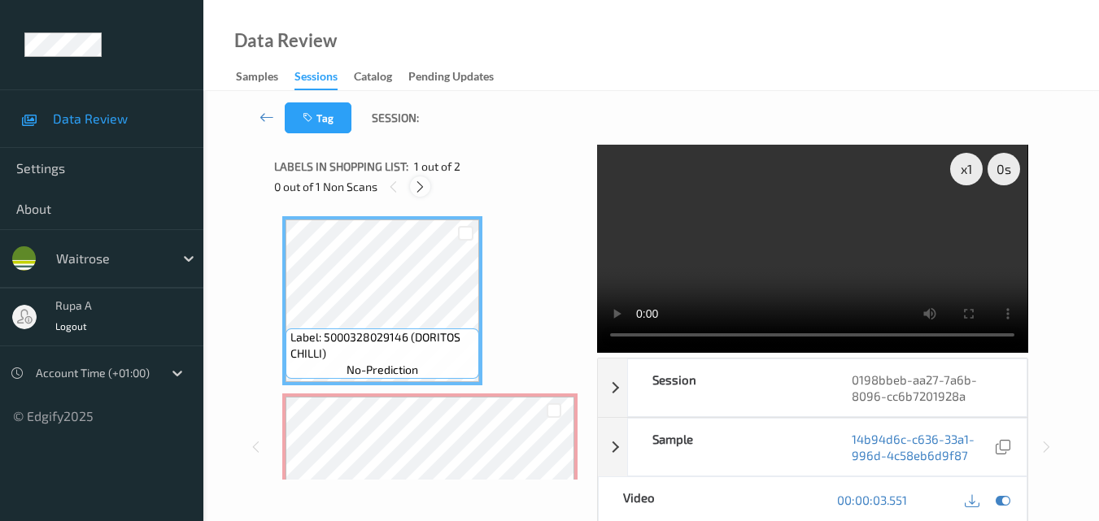
click at [416, 185] on icon at bounding box center [420, 187] width 14 height 15
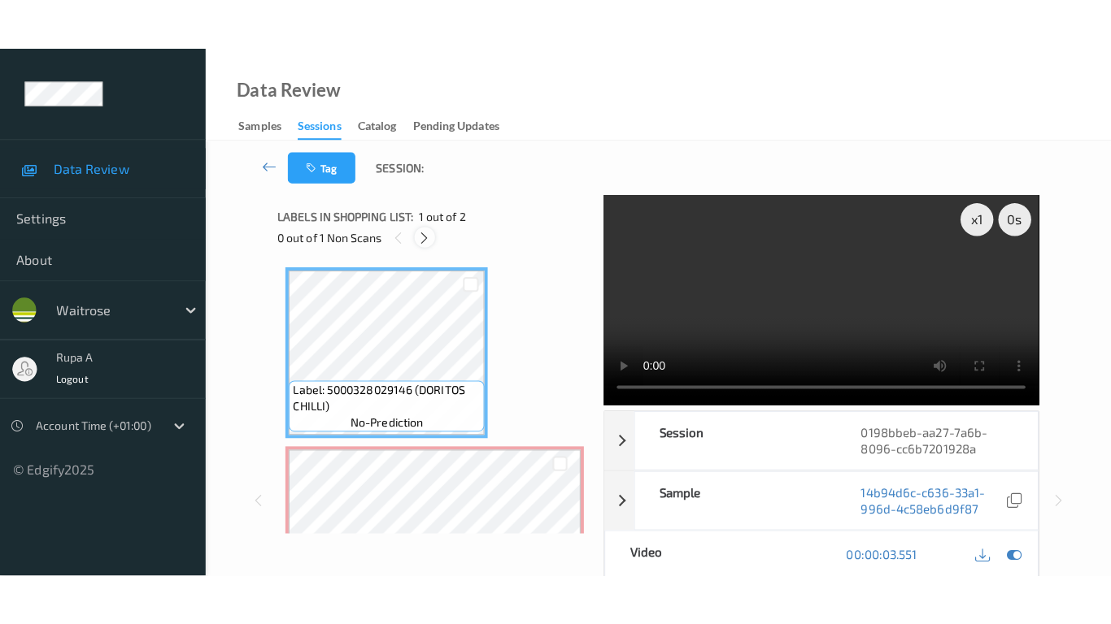
scroll to position [8, 0]
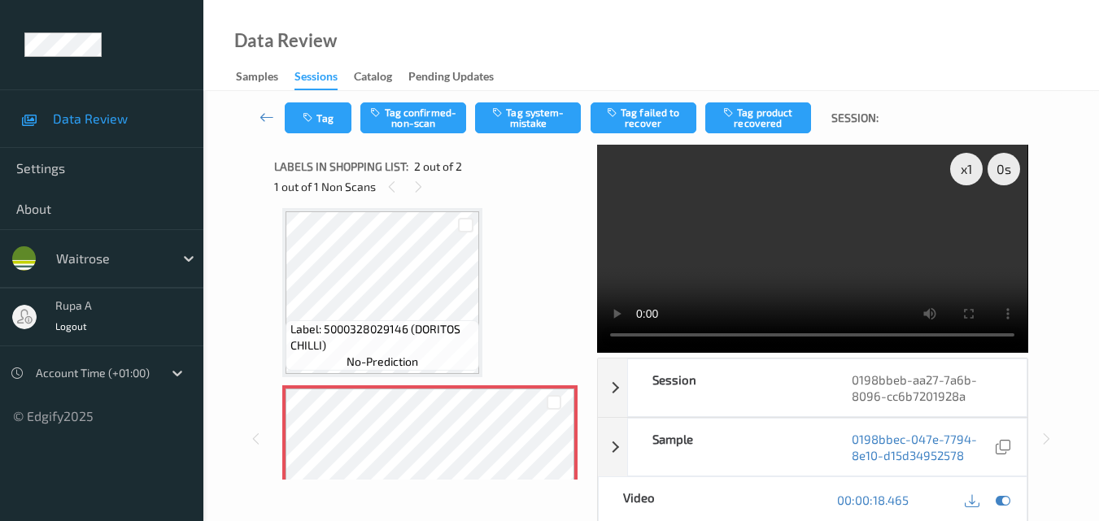
click at [570, 335] on div "x 1 0 s Session 0198bbeb-aa27-7a6b-8096-cc6b7201928a Session ID 0198bbeb-aa27-7…" at bounding box center [650, 439] width 753 height 588
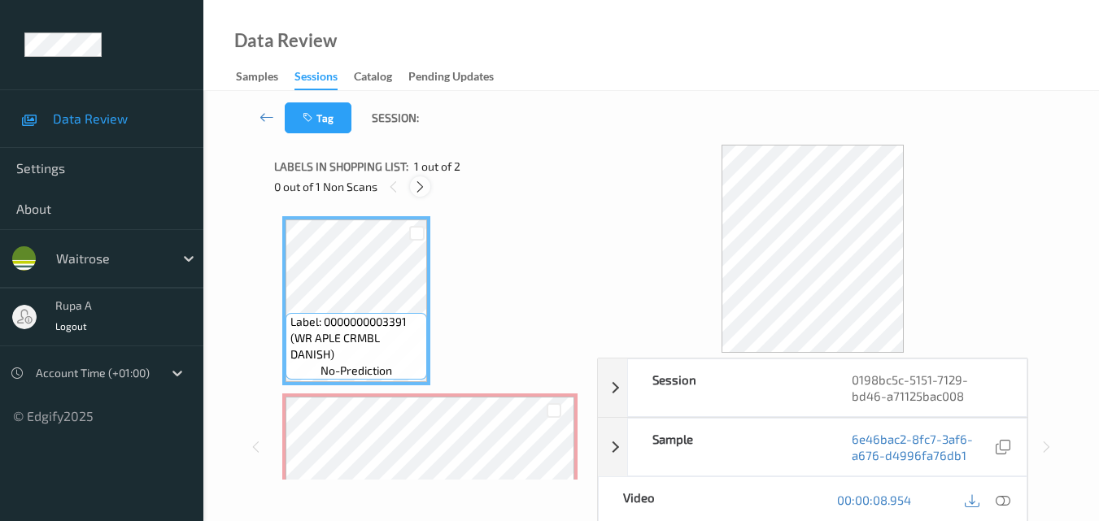
click at [416, 190] on icon at bounding box center [420, 187] width 14 height 15
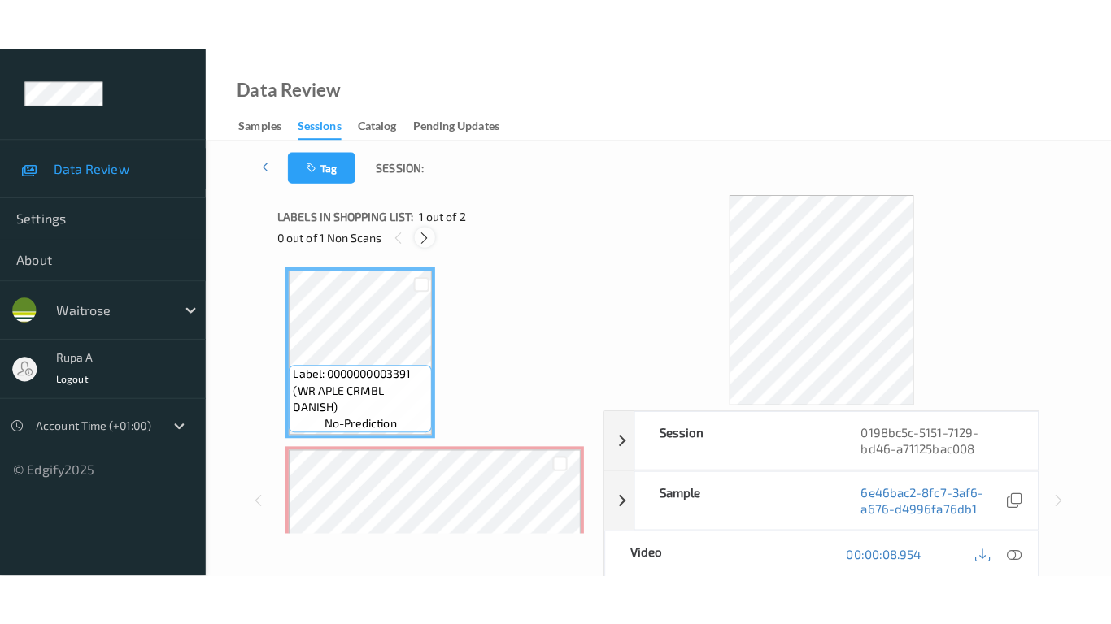
scroll to position [8, 0]
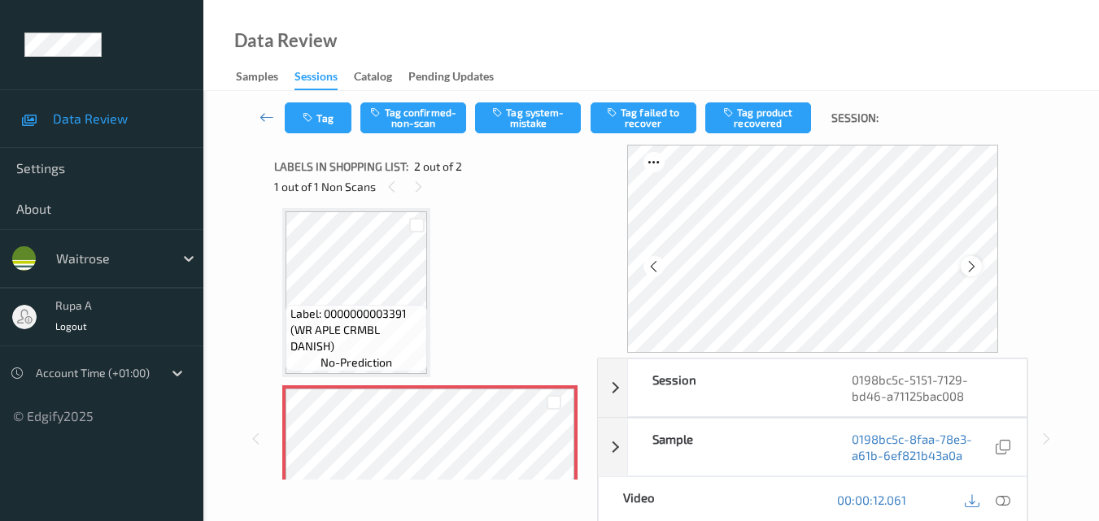
click at [972, 263] on icon at bounding box center [971, 266] width 14 height 15
click at [978, 268] on icon at bounding box center [971, 266] width 14 height 15
click at [1001, 499] on icon at bounding box center [1002, 500] width 15 height 15
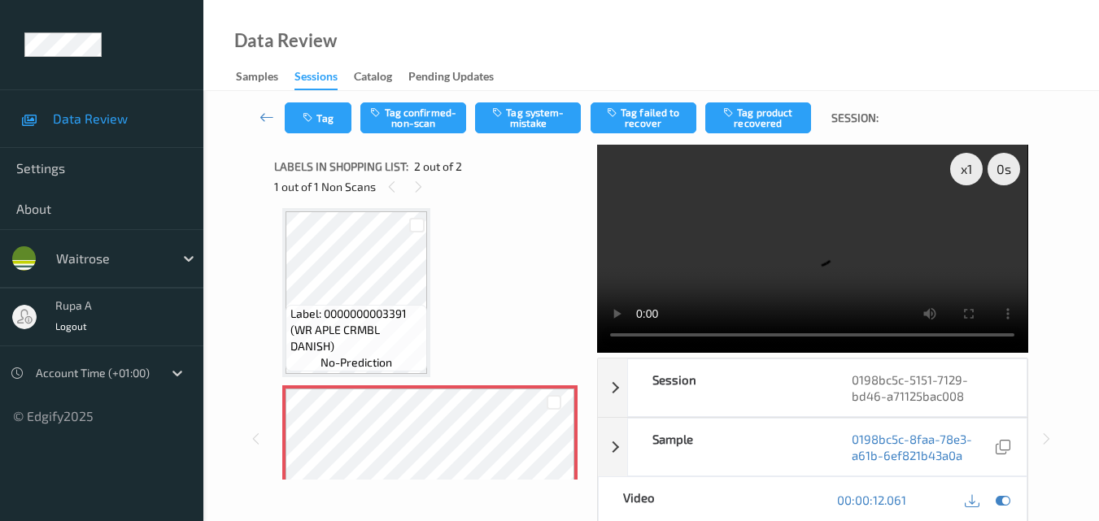
click at [535, 339] on div "x 1 0 s Session 0198bc5c-5151-7129-bd46-a71125bac008 Session ID 0198bc5c-5151-7…" at bounding box center [650, 439] width 753 height 588
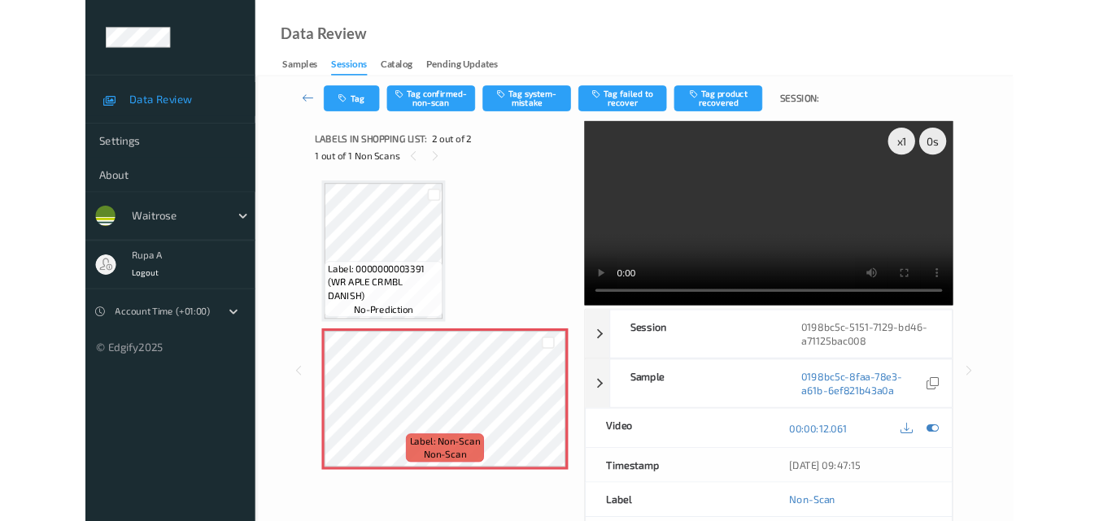
scroll to position [0, 0]
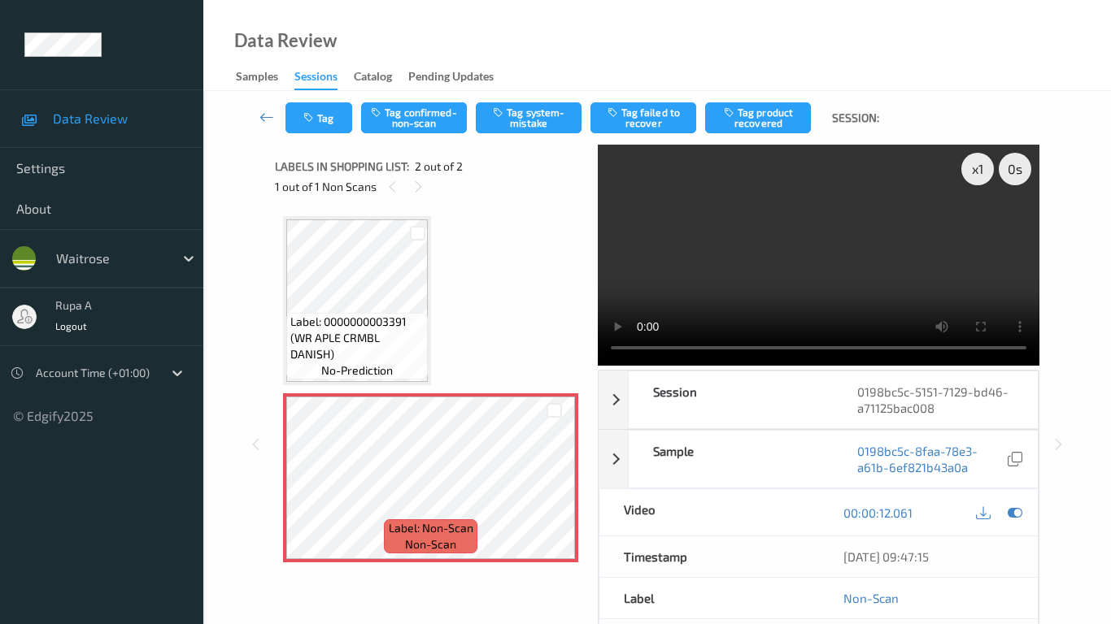
click at [598, 366] on video at bounding box center [819, 255] width 442 height 221
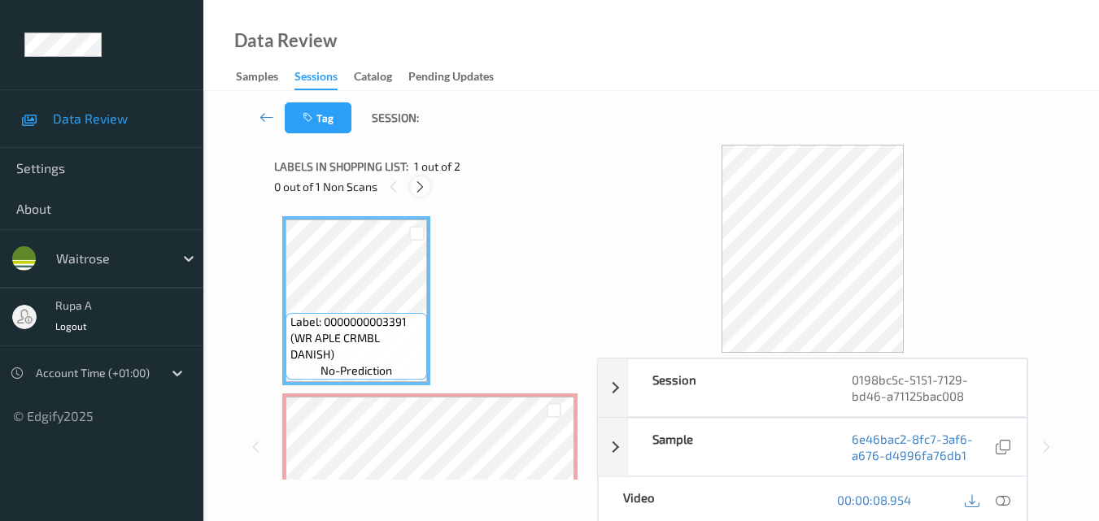
click at [420, 188] on icon at bounding box center [420, 187] width 14 height 15
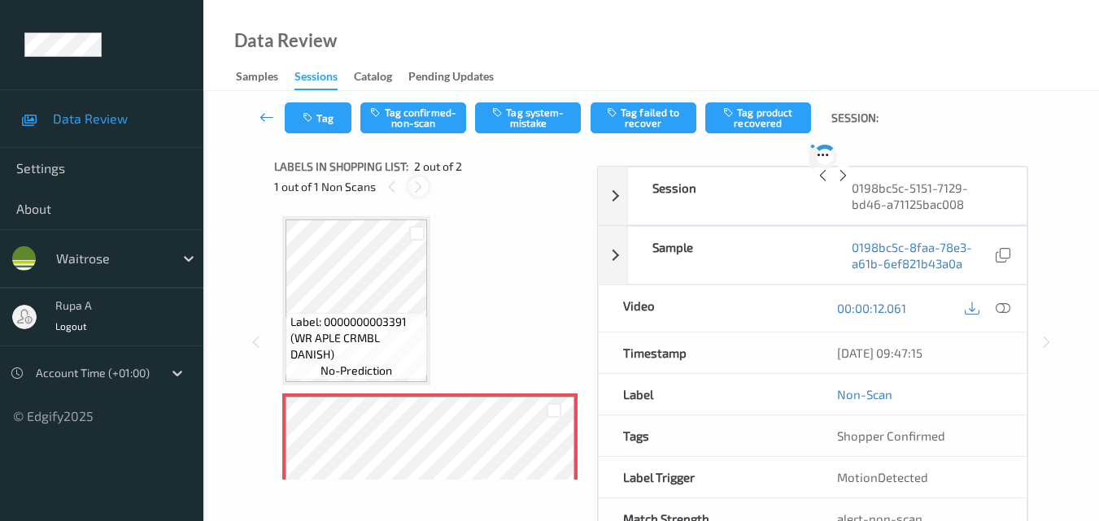
scroll to position [8, 0]
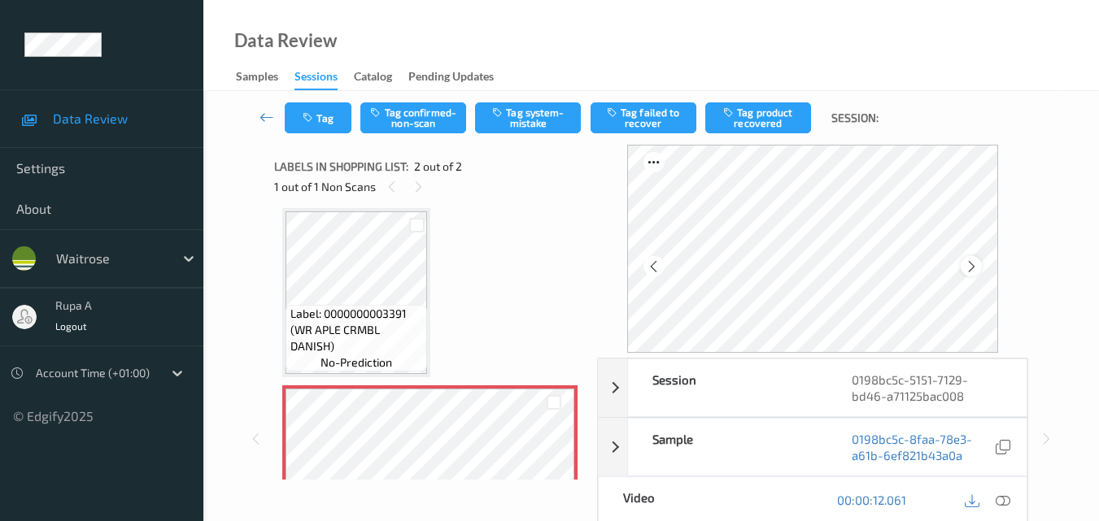
click at [969, 266] on icon at bounding box center [971, 266] width 14 height 15
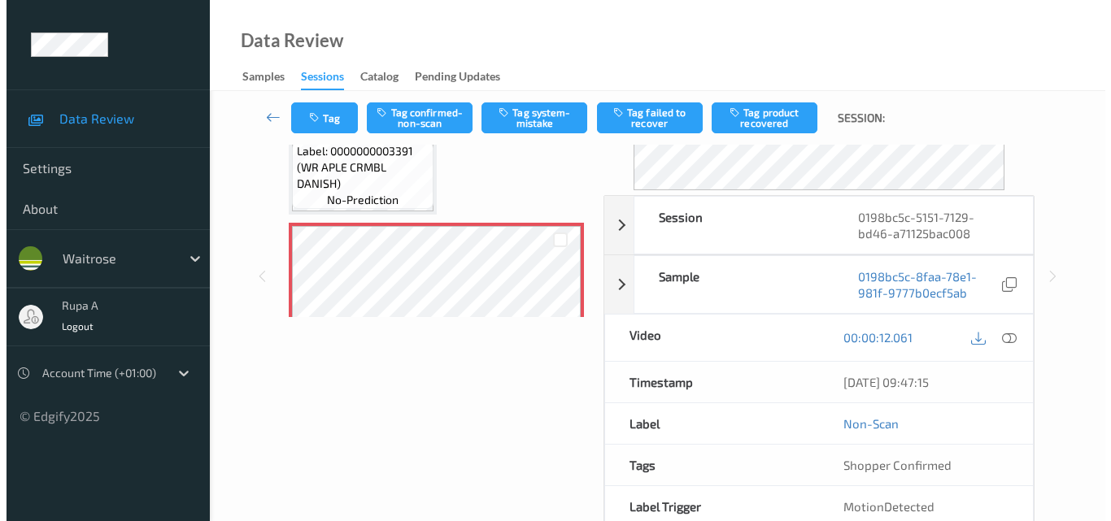
scroll to position [0, 0]
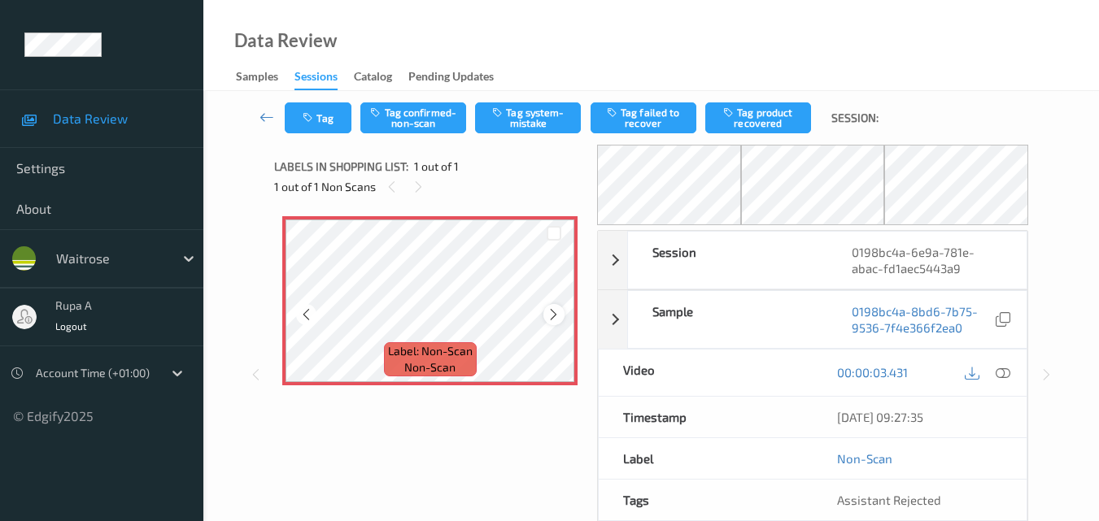
click at [546, 310] on div at bounding box center [553, 314] width 20 height 20
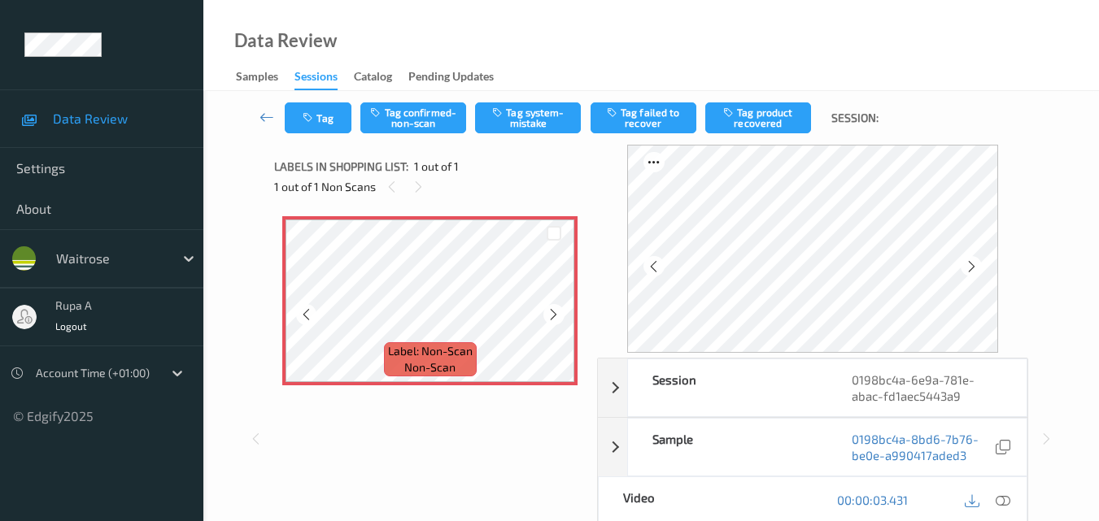
click at [546, 310] on div at bounding box center [553, 314] width 20 height 20
click at [1012, 506] on div at bounding box center [1003, 501] width 22 height 22
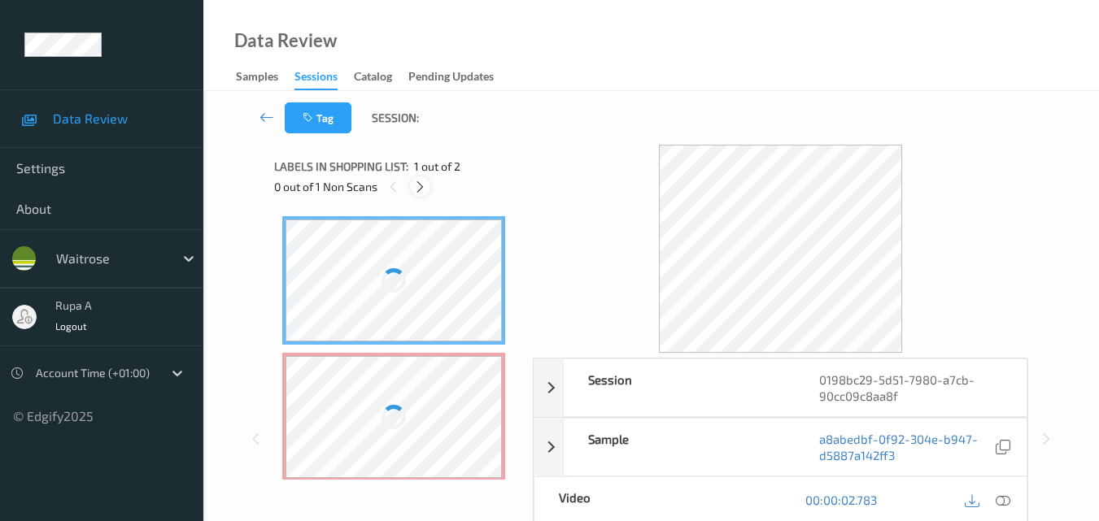
click at [416, 186] on icon at bounding box center [420, 187] width 14 height 15
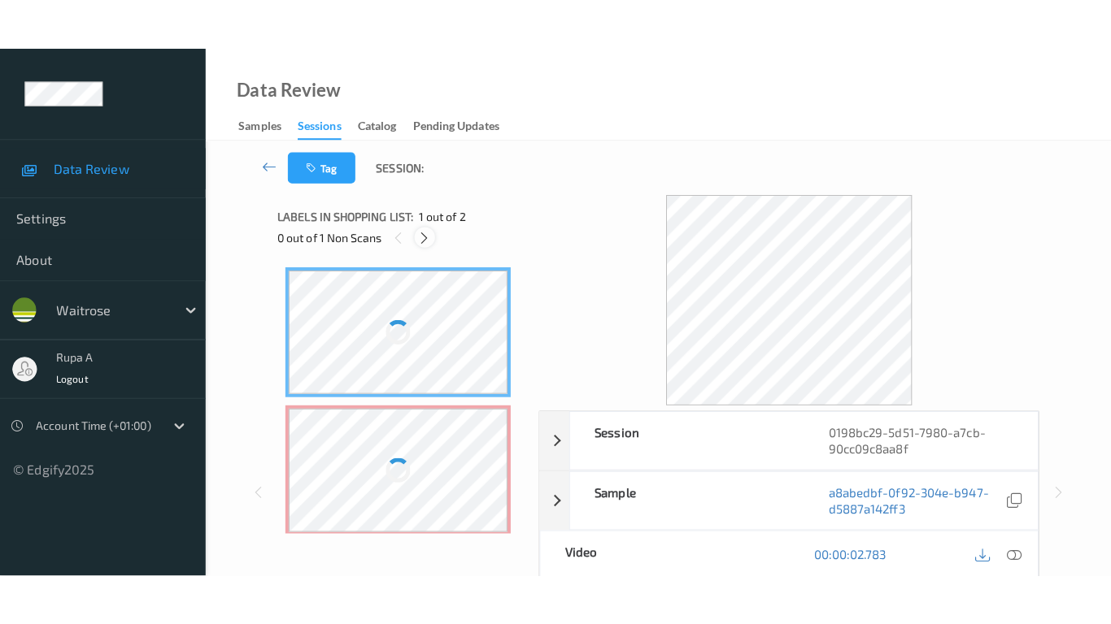
scroll to position [8, 0]
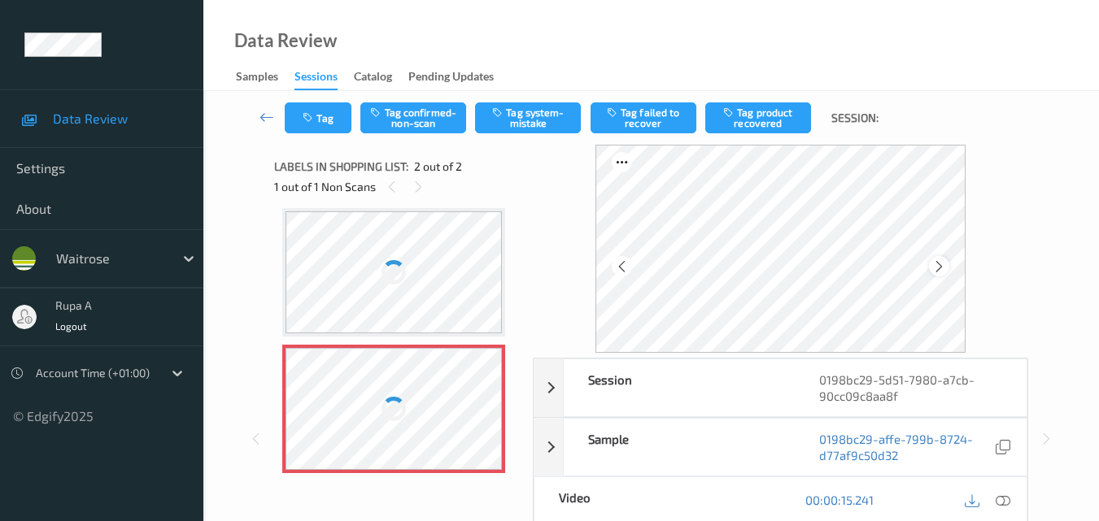
click at [933, 263] on icon at bounding box center [939, 266] width 14 height 15
click at [1002, 502] on icon at bounding box center [1002, 500] width 15 height 15
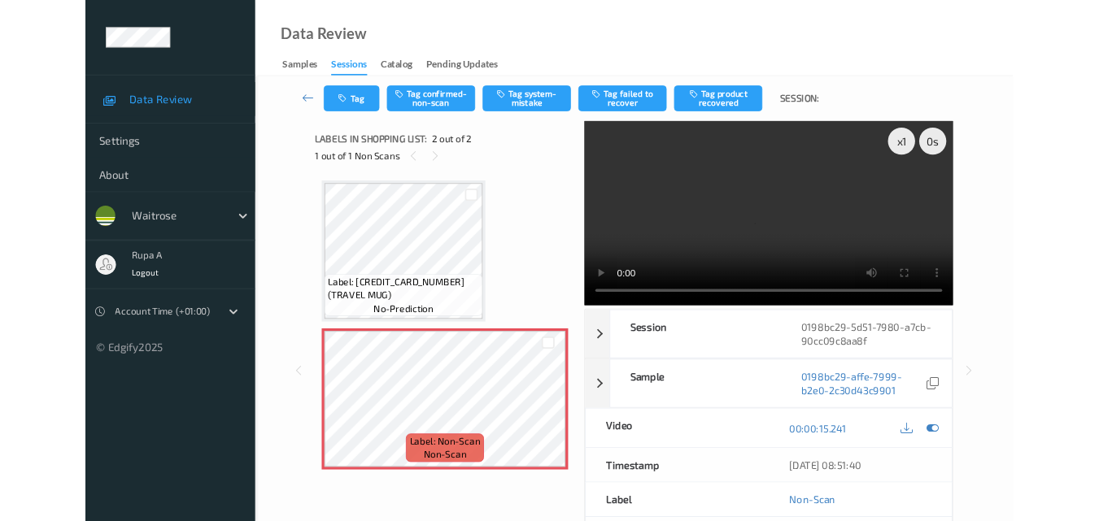
scroll to position [0, 0]
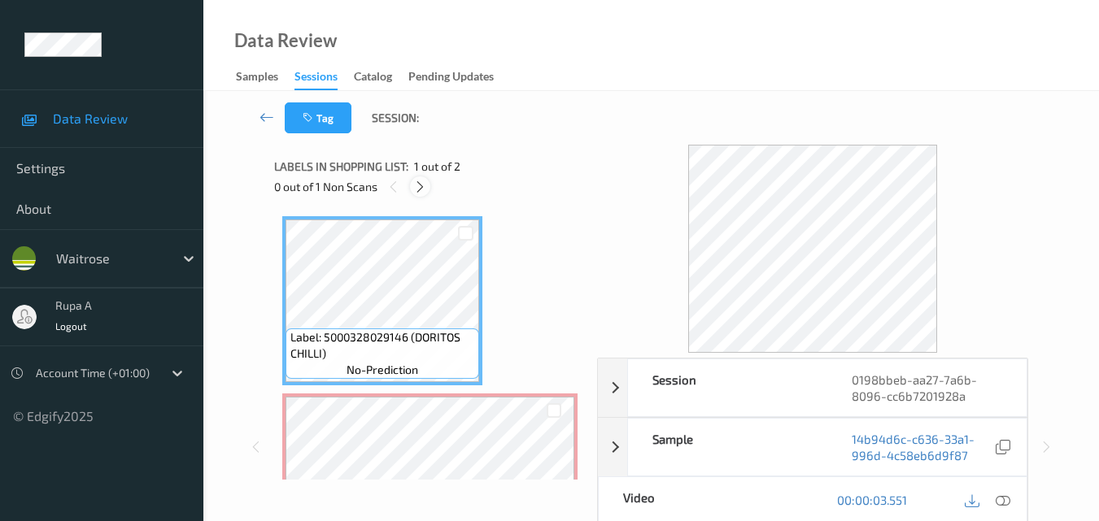
click at [421, 194] on div at bounding box center [420, 186] width 20 height 20
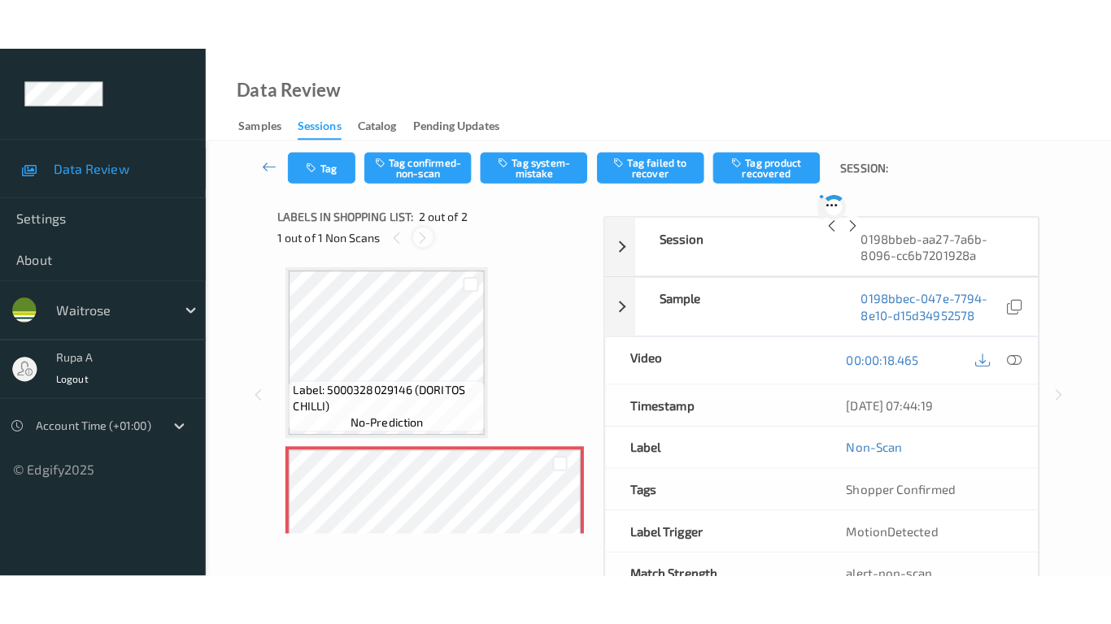
scroll to position [8, 0]
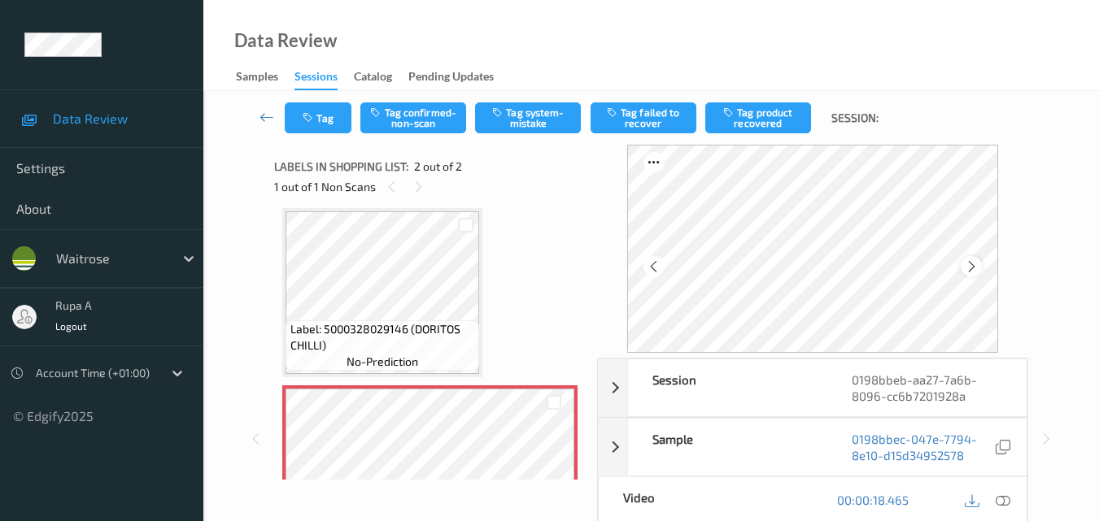
click at [967, 267] on div at bounding box center [970, 266] width 20 height 20
click at [996, 502] on icon at bounding box center [1002, 500] width 15 height 15
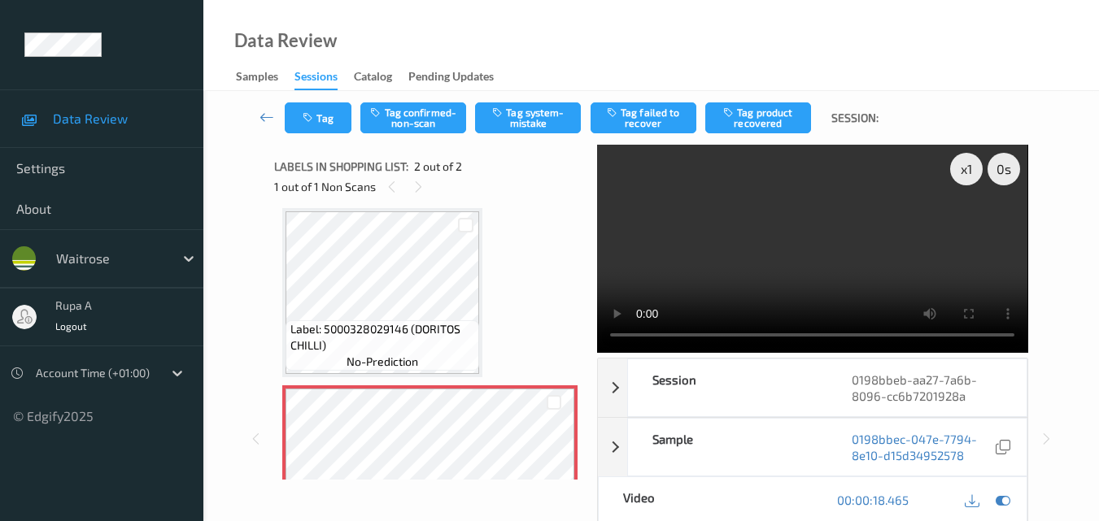
click at [584, 331] on div "x 1 0 s Session 0198bbeb-aa27-7a6b-8096-cc6b7201928a Session ID 0198bbeb-aa27-7…" at bounding box center [650, 439] width 753 height 588
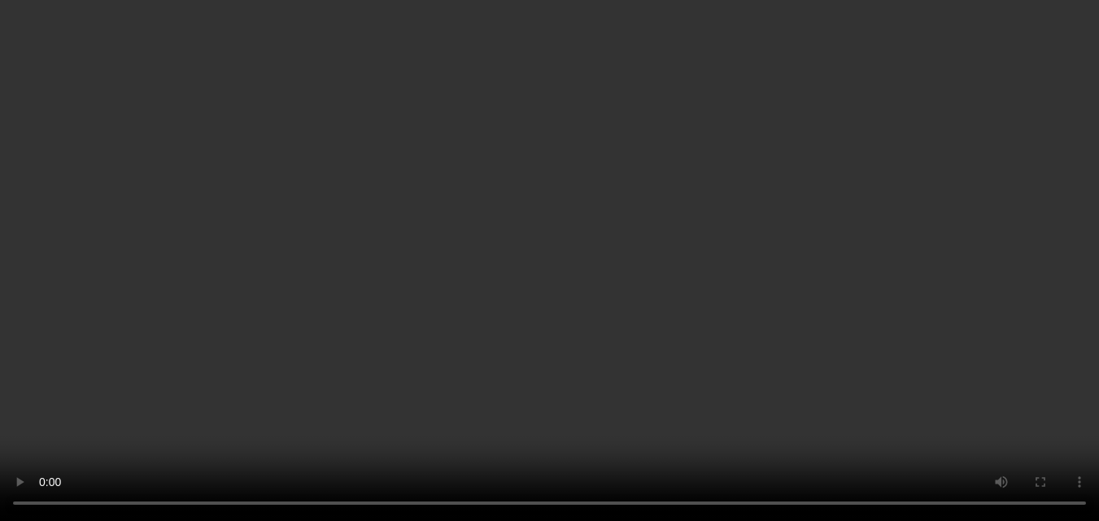
scroll to position [0, 0]
